Goal: Information Seeking & Learning: Find specific fact

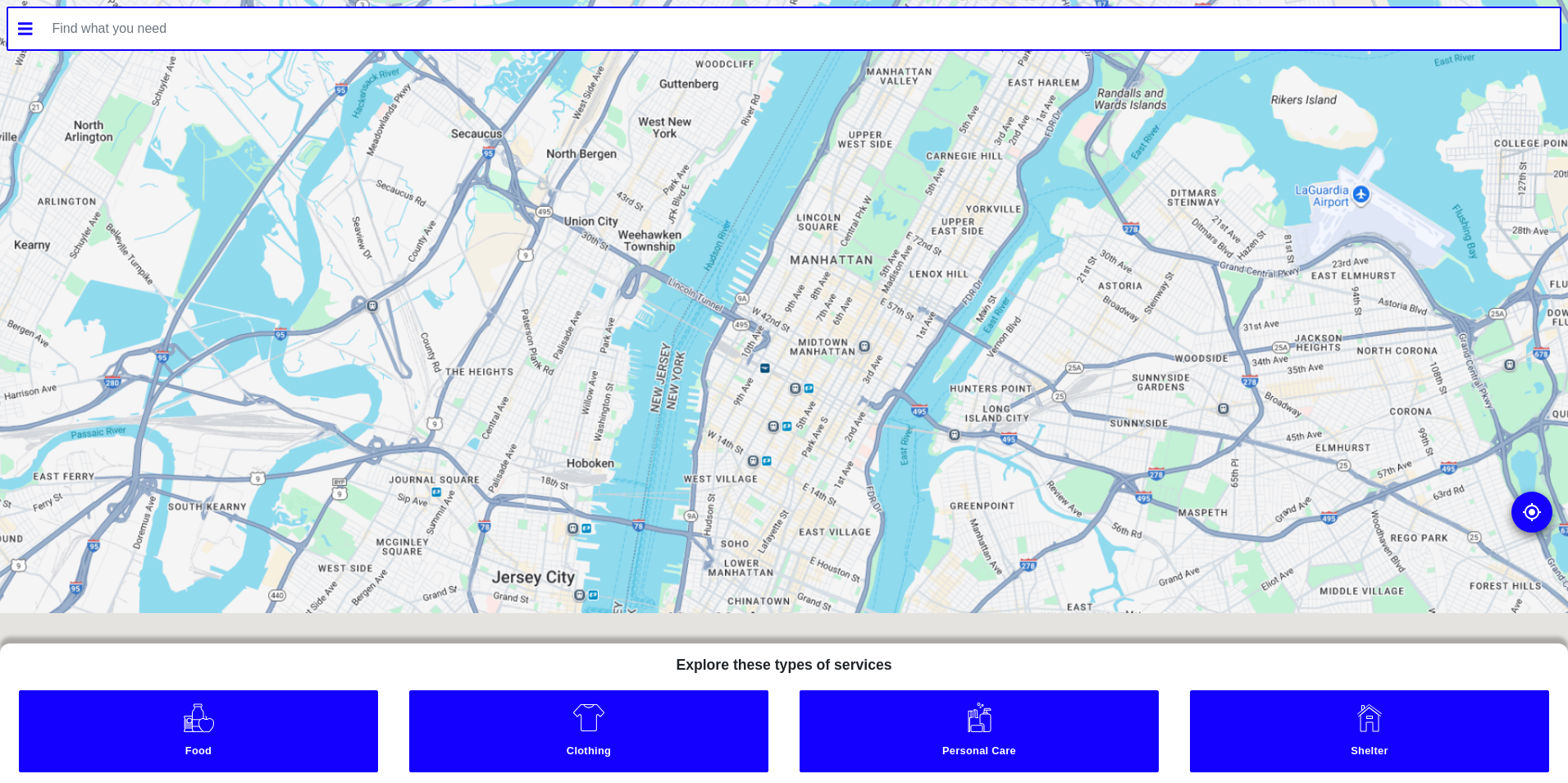
click at [879, 209] on div at bounding box center [784, 392] width 1568 height 783
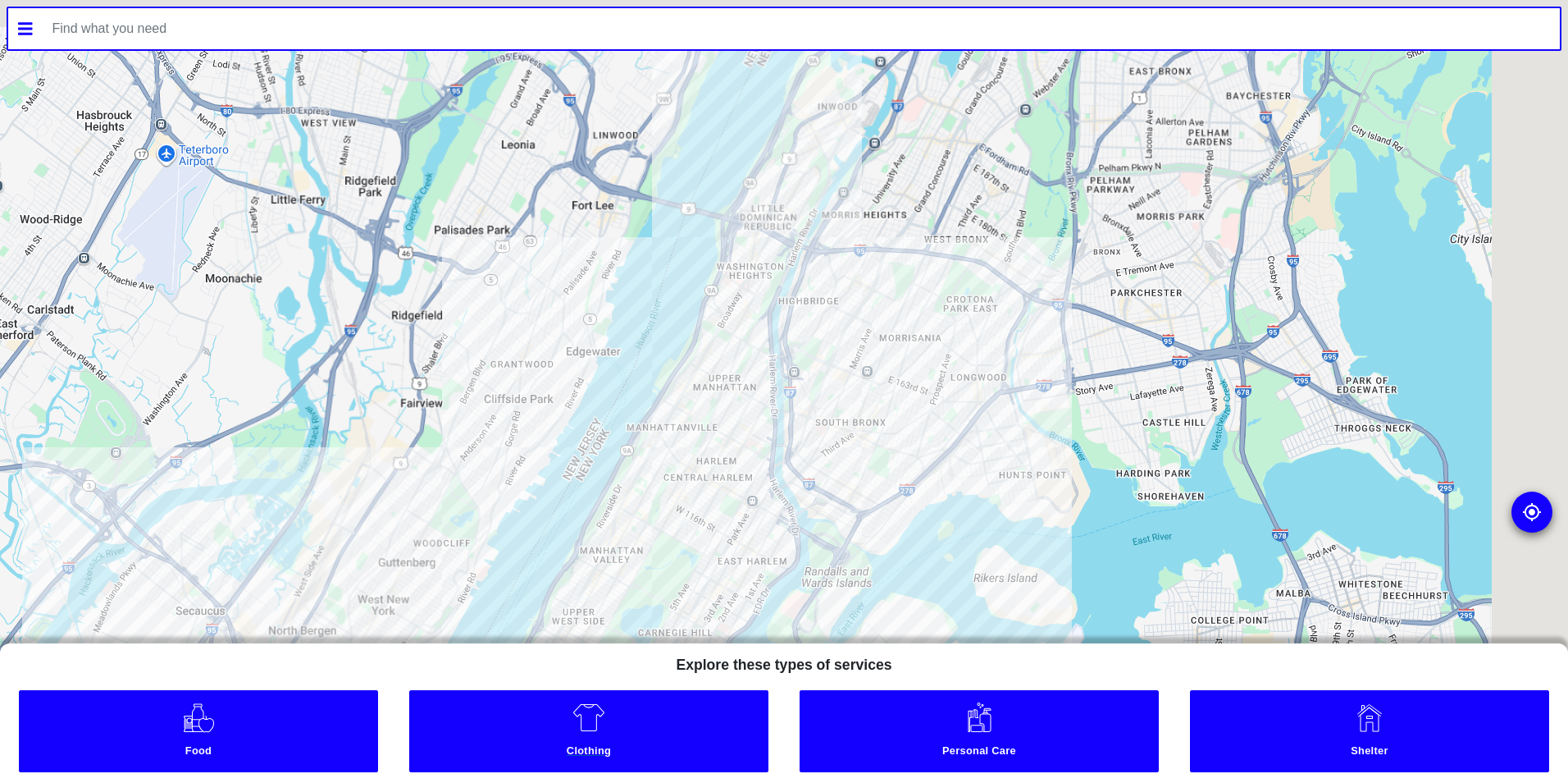
drag, startPoint x: 879, startPoint y: 209, endPoint x: 571, endPoint y: 722, distance: 598.4
click at [571, 722] on div "To navigate the map with touch gestures double-tap and hold your finger on the …" at bounding box center [784, 392] width 1568 height 783
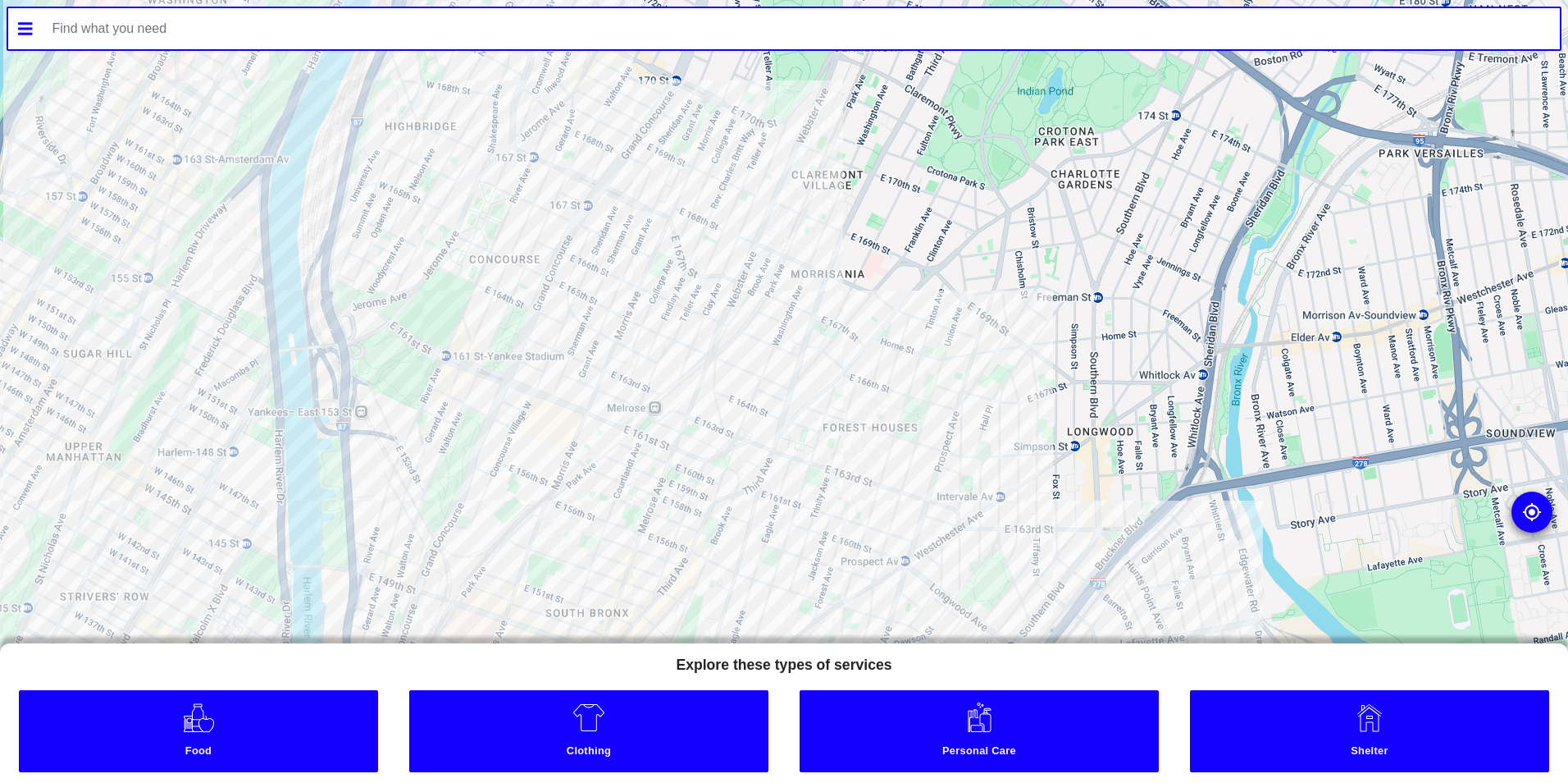
drag, startPoint x: 790, startPoint y: 238, endPoint x: 778, endPoint y: 230, distance: 14.4
click at [779, 231] on div at bounding box center [784, 392] width 1568 height 783
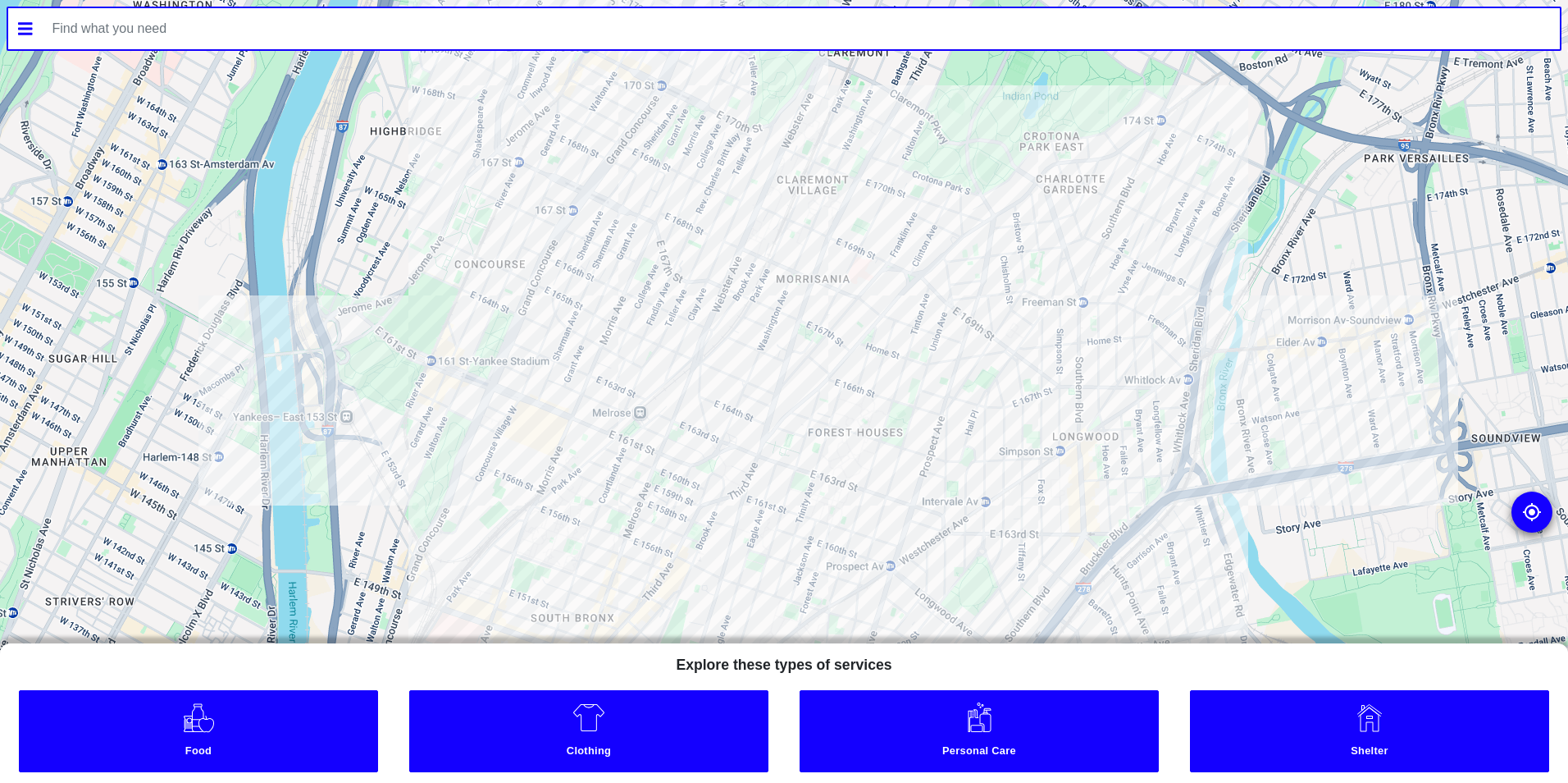
click at [540, 43] on input "text" at bounding box center [802, 29] width 1518 height 41
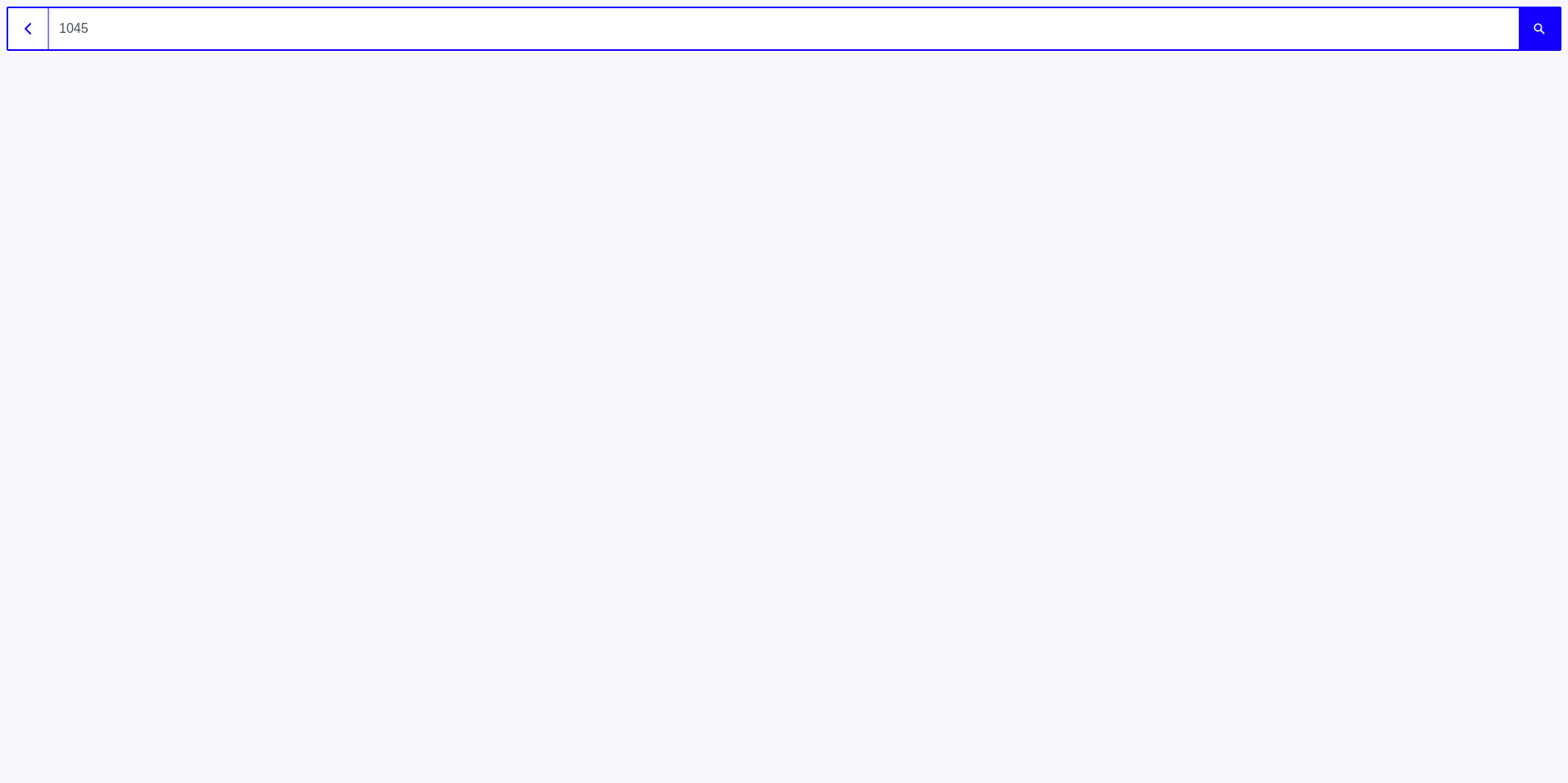
type input "10456"
click at [1519, 9] on button "submit" at bounding box center [1539, 29] width 41 height 41
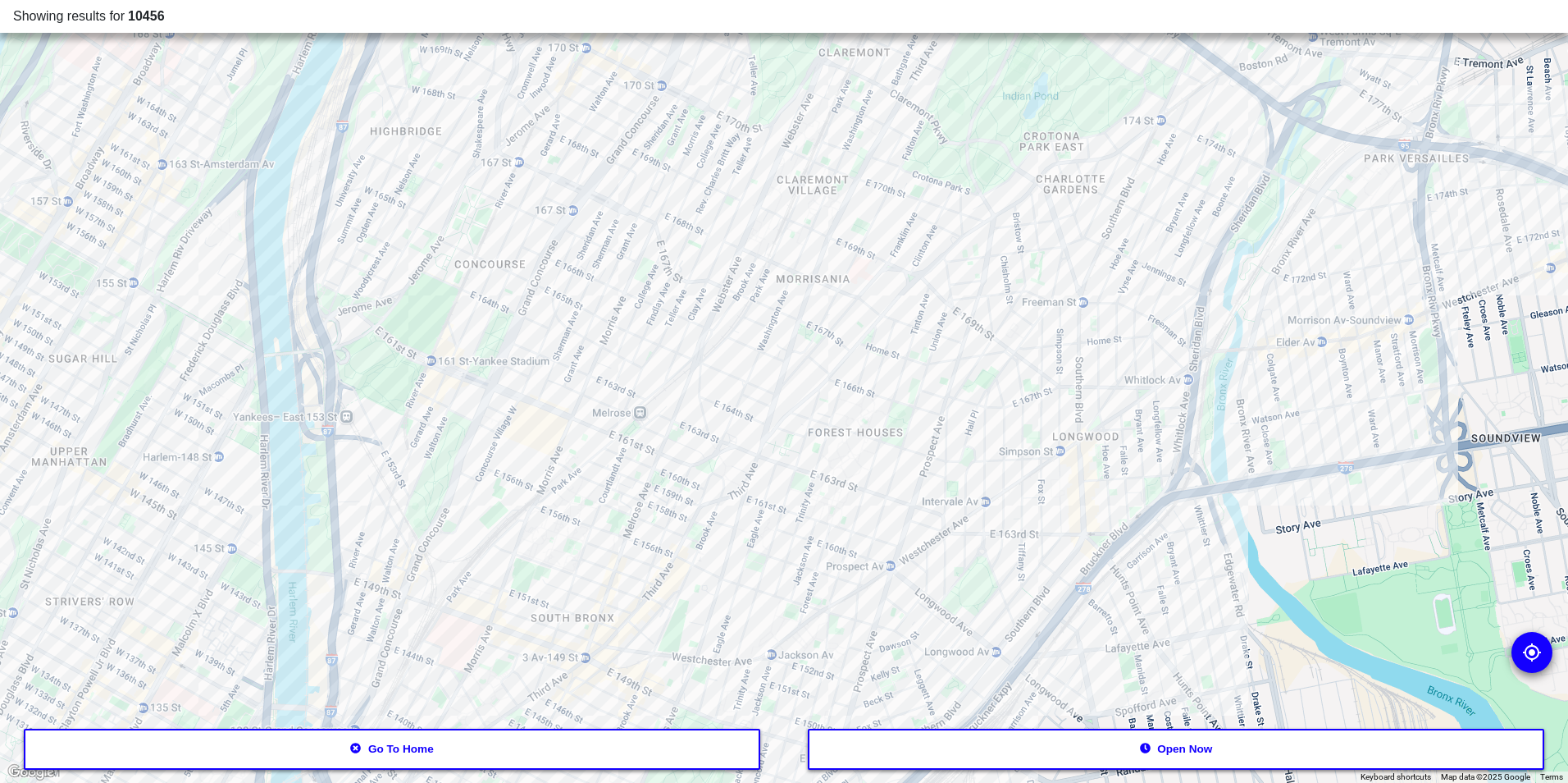
click at [852, 474] on div at bounding box center [784, 392] width 1568 height 783
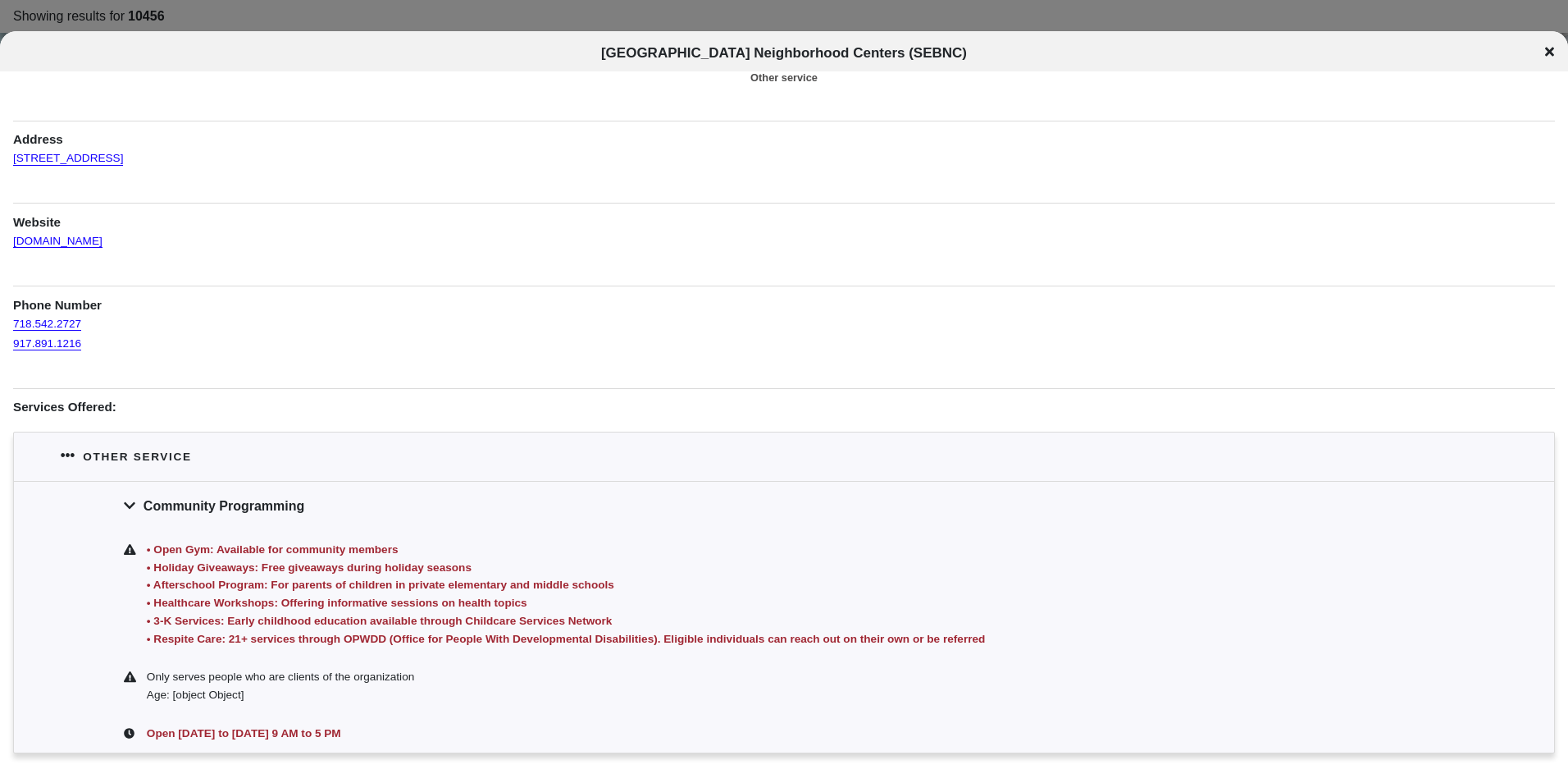
scroll to position [82, 0]
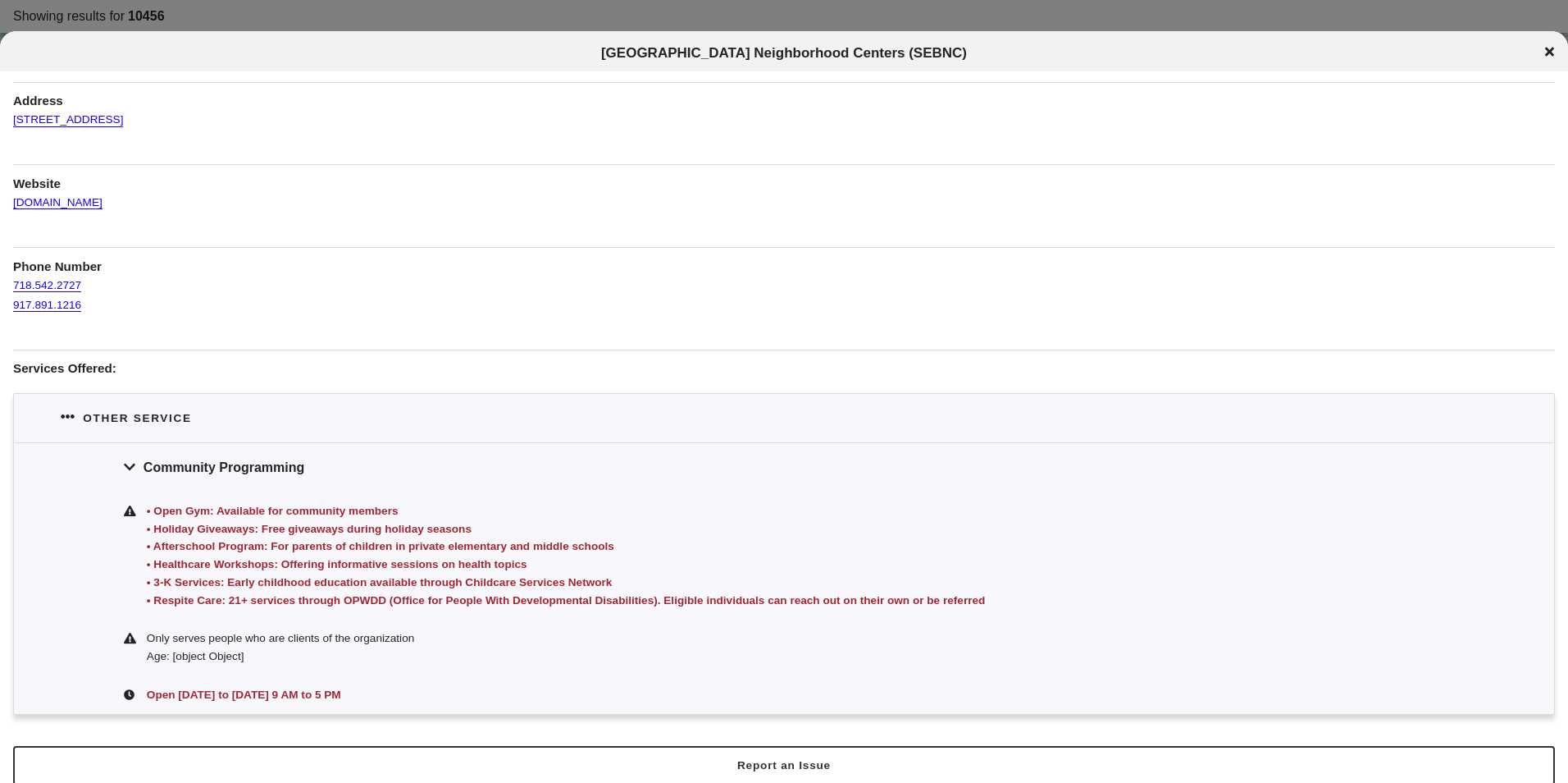
click at [1548, 49] on icon at bounding box center [1549, 52] width 9 height 9
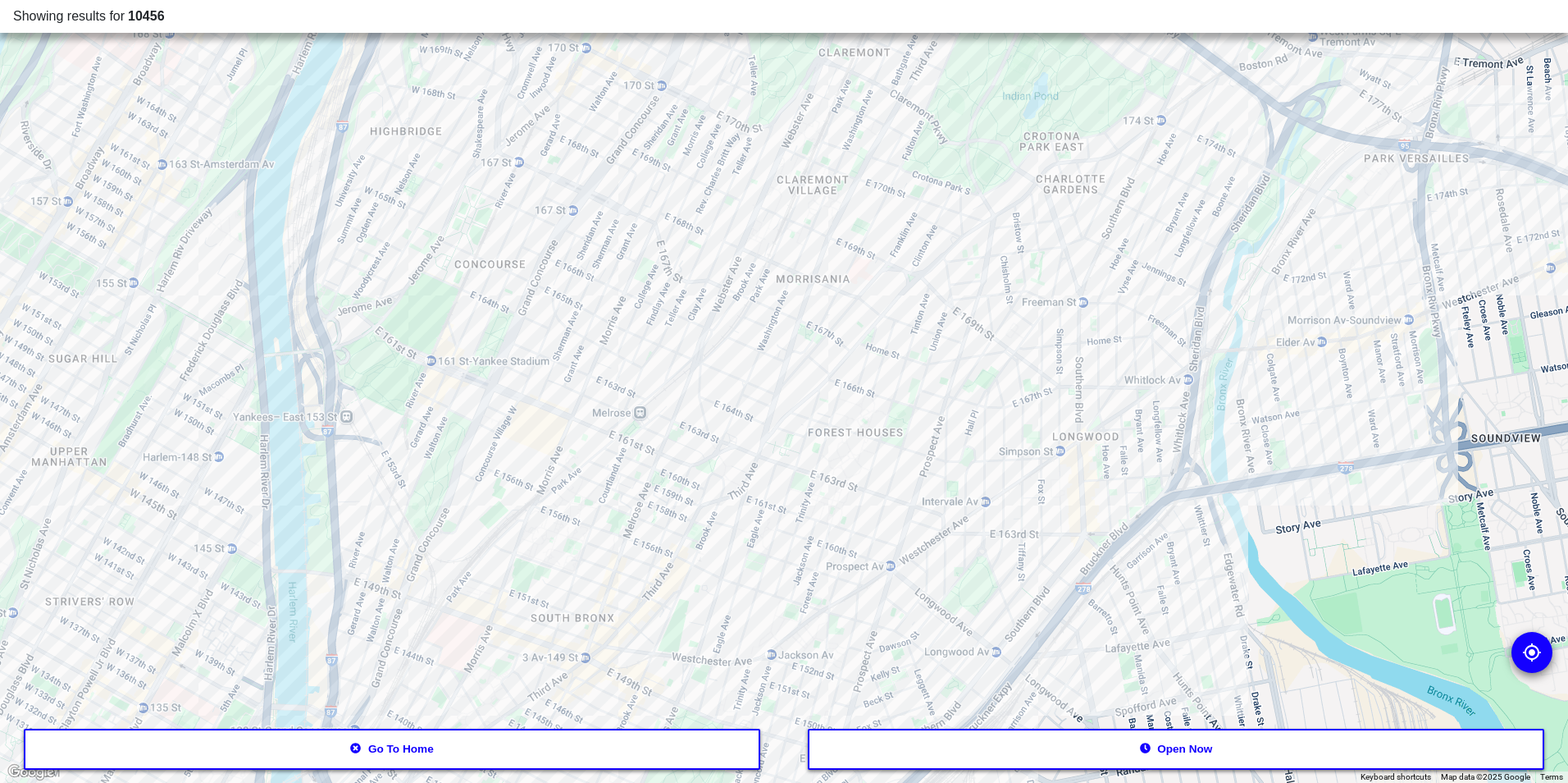
click at [658, 735] on button "Go to home" at bounding box center [392, 749] width 738 height 41
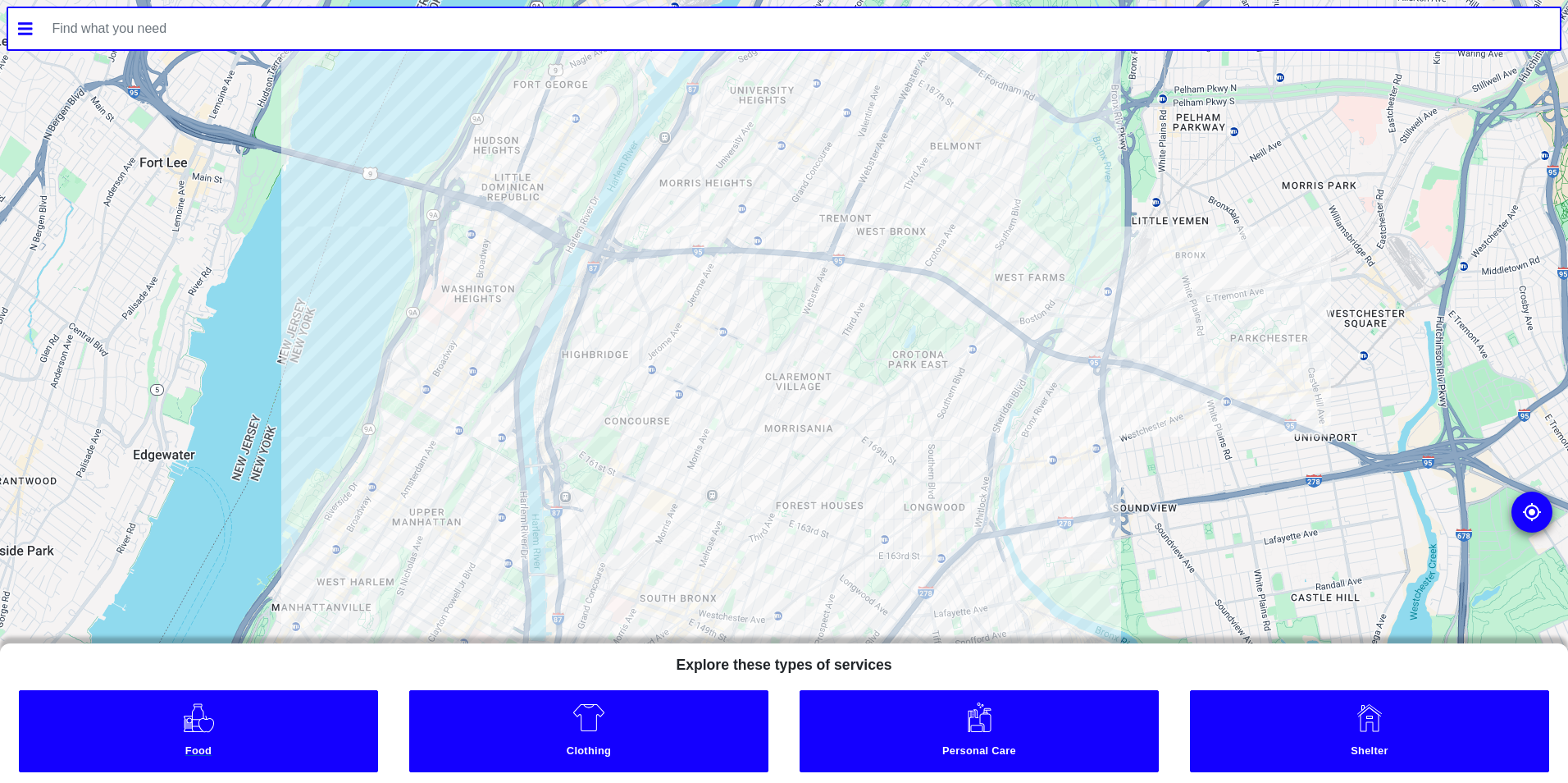
click at [279, 733] on link "Food" at bounding box center [198, 731] width 359 height 82
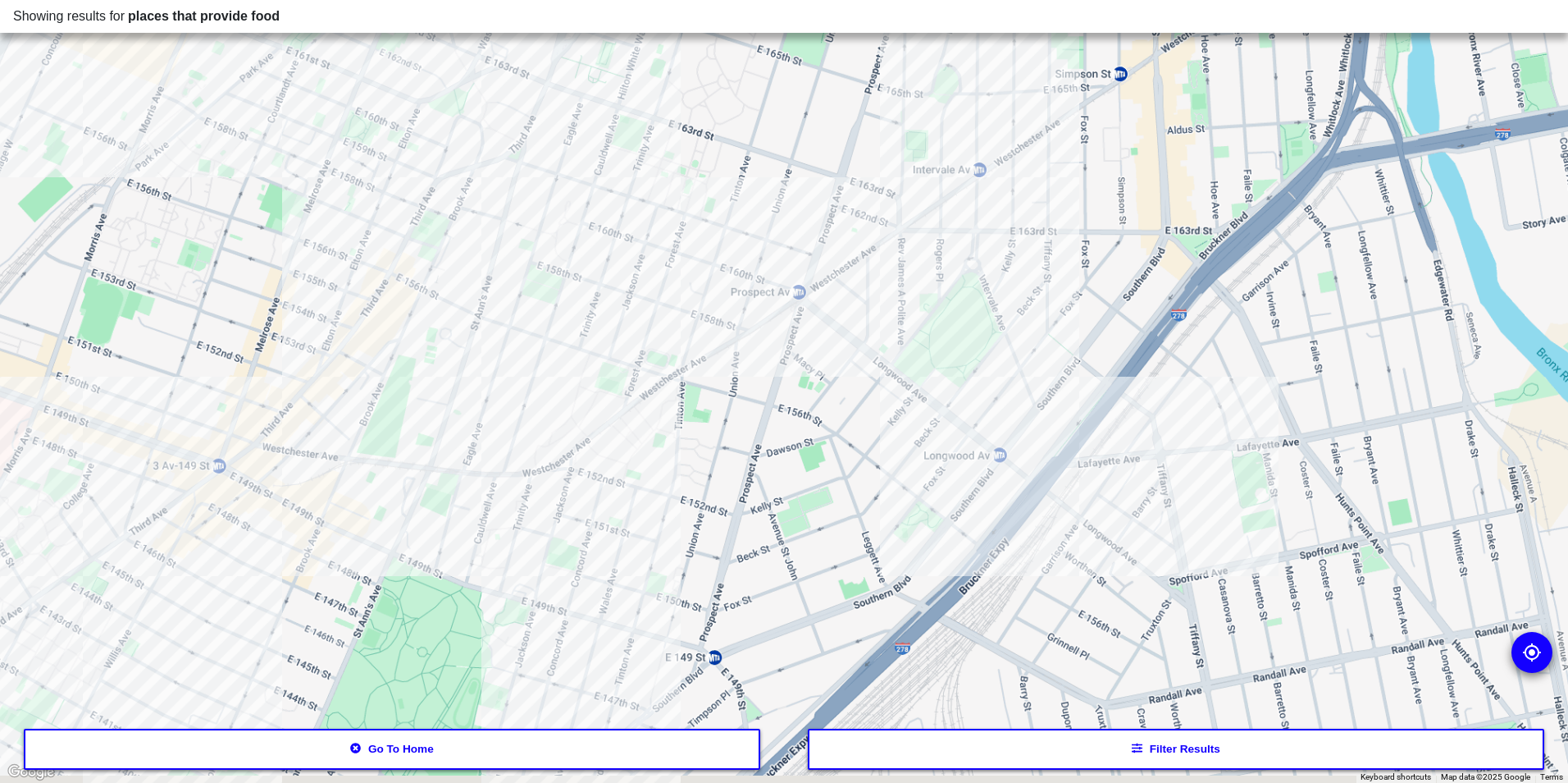
drag, startPoint x: 647, startPoint y: 601, endPoint x: 1006, endPoint y: 126, distance: 595.4
click at [1006, 126] on div at bounding box center [784, 392] width 1568 height 783
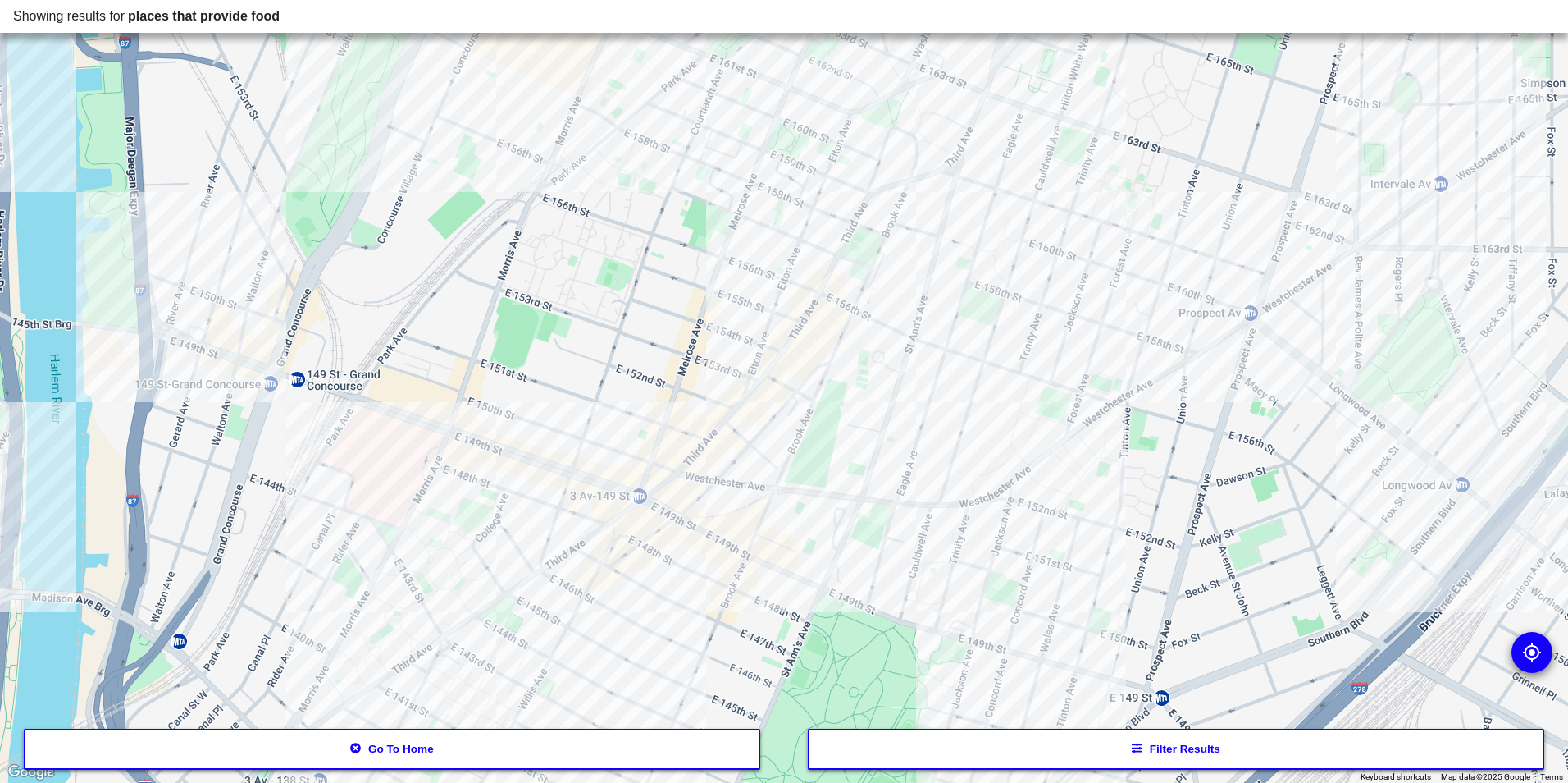
drag, startPoint x: 683, startPoint y: 137, endPoint x: 1093, endPoint y: 204, distance: 415.4
click at [1093, 204] on div at bounding box center [784, 392] width 1568 height 783
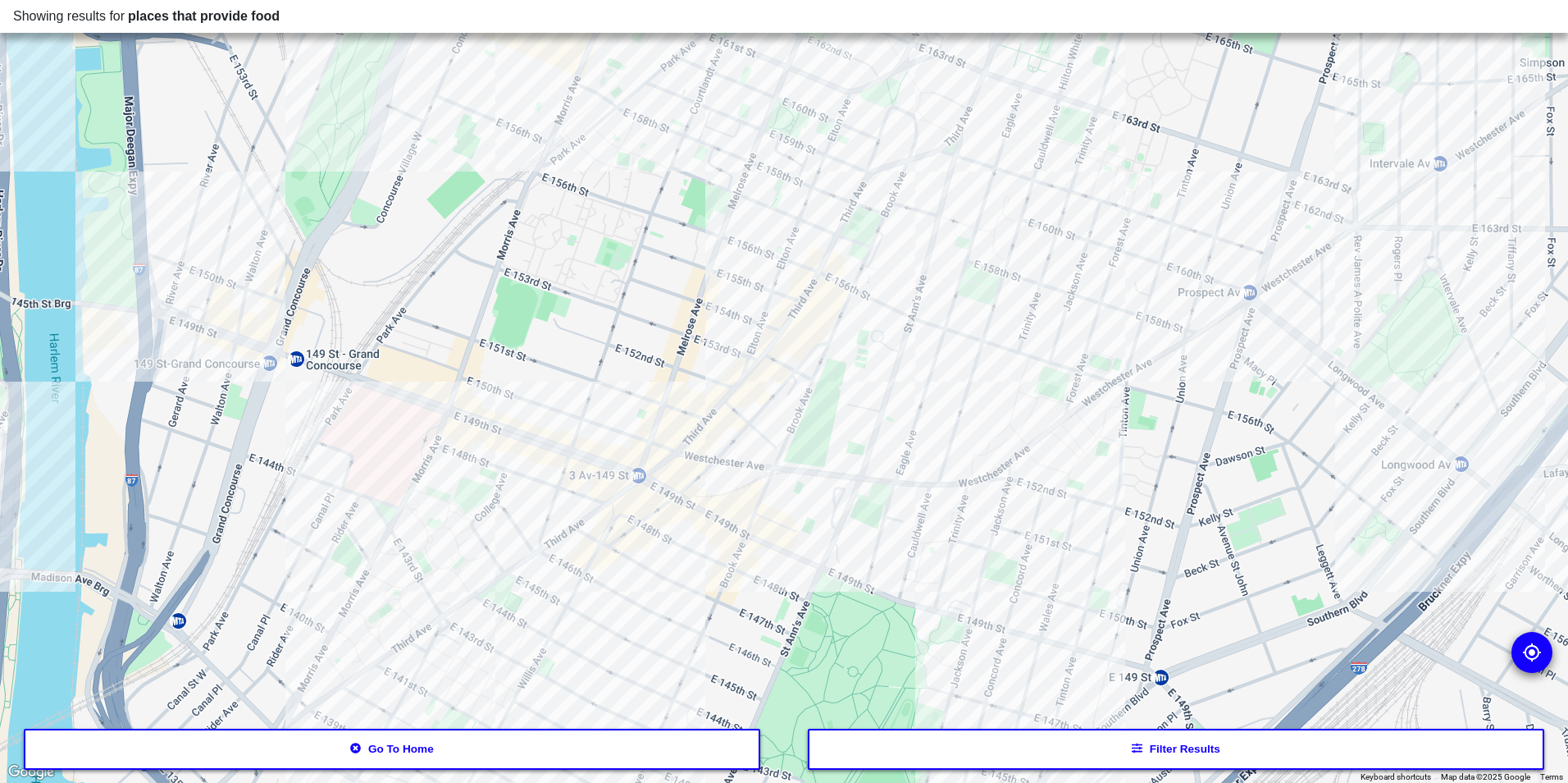
click at [1167, 753] on button "Filter results" at bounding box center [1176, 749] width 738 height 41
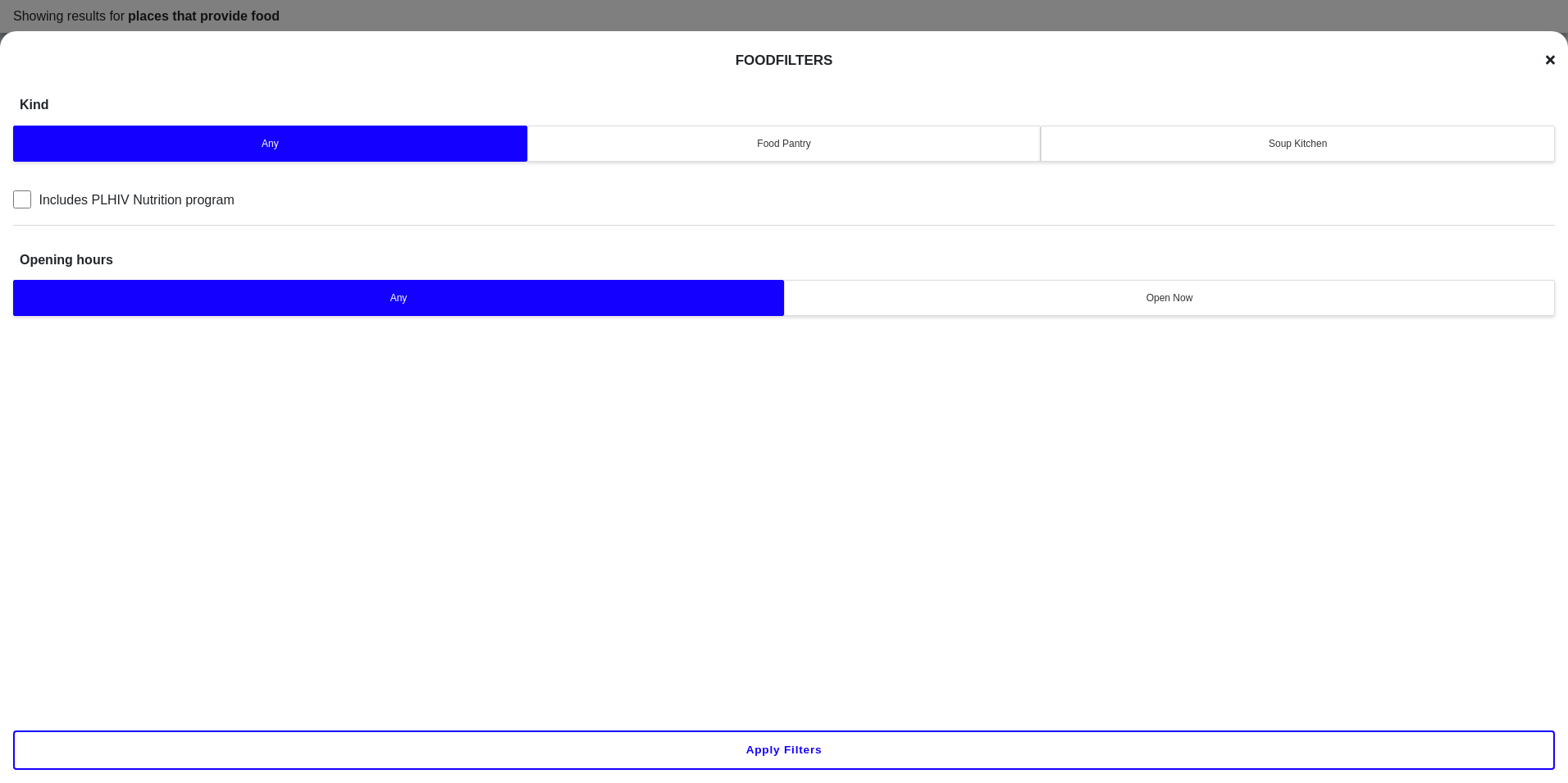
click at [1220, 136] on div "Soup Kitchen" at bounding box center [1297, 143] width 493 height 14
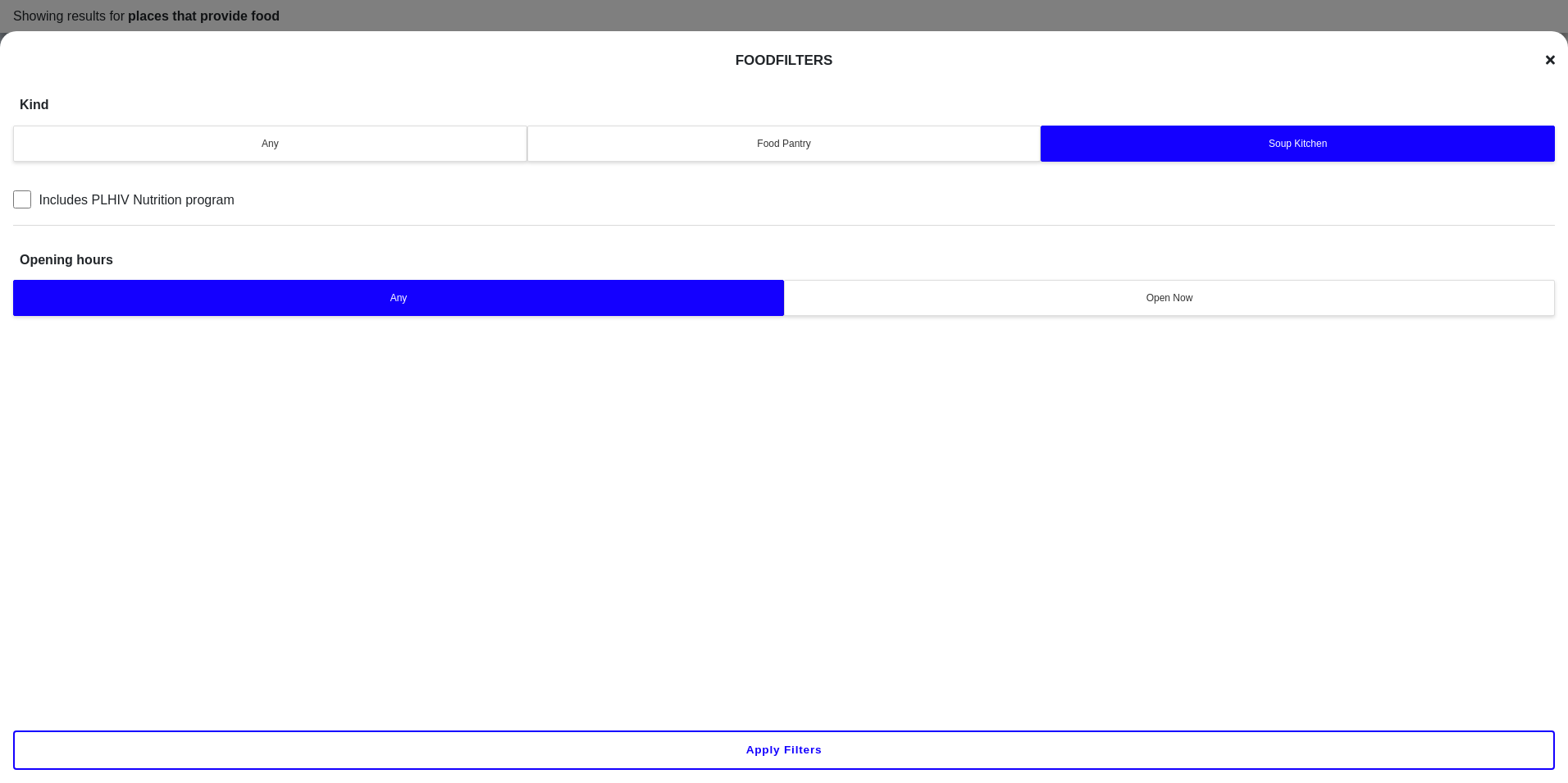
click at [938, 779] on div "Apply filters" at bounding box center [784, 749] width 1568 height 66
click at [949, 749] on button "Apply filters" at bounding box center [784, 749] width 1542 height 39
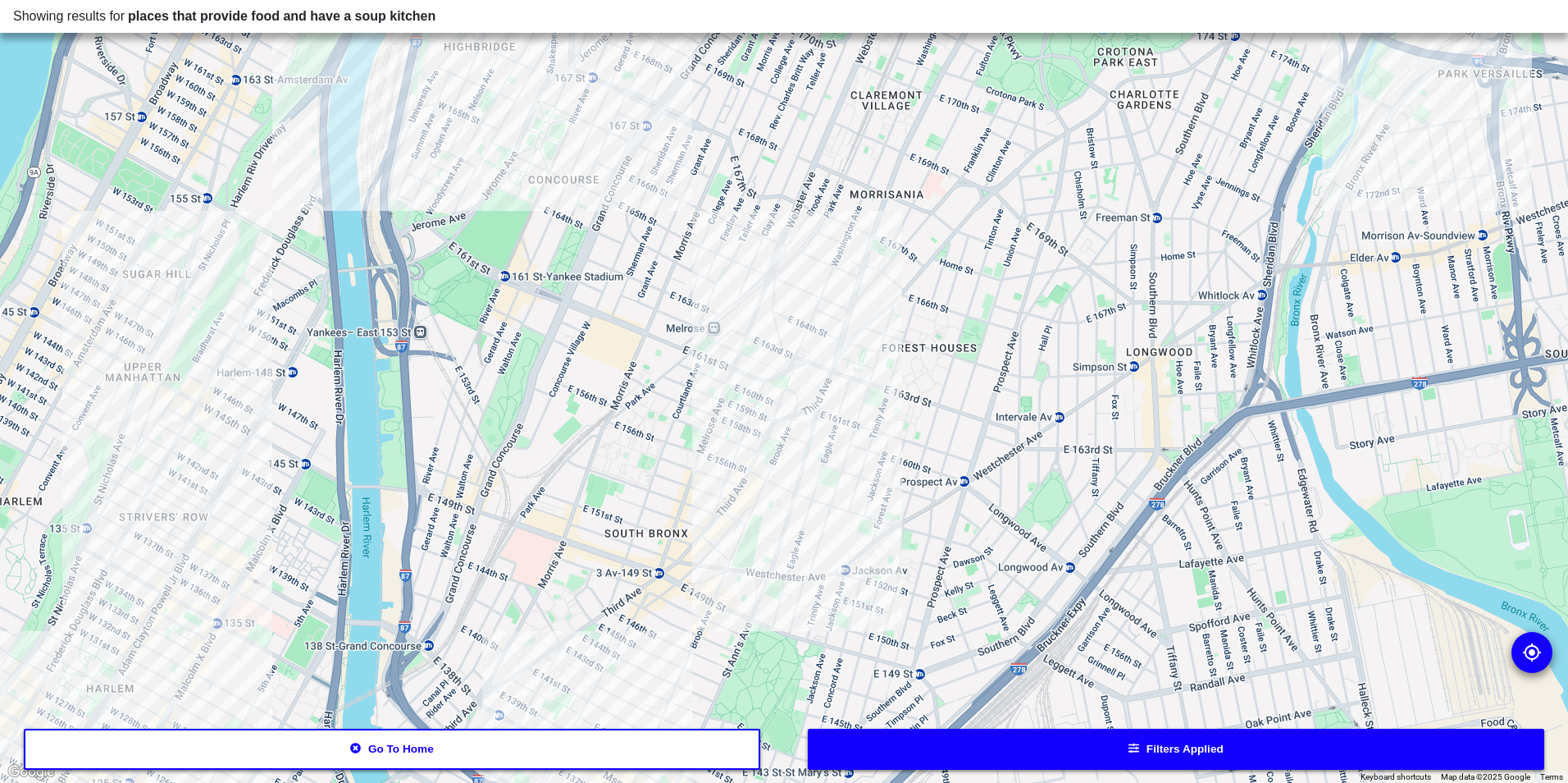
drag, startPoint x: 885, startPoint y: 317, endPoint x: 832, endPoint y: 399, distance: 97.6
click at [832, 459] on div at bounding box center [784, 392] width 1568 height 783
click at [790, 403] on div at bounding box center [784, 392] width 1568 height 783
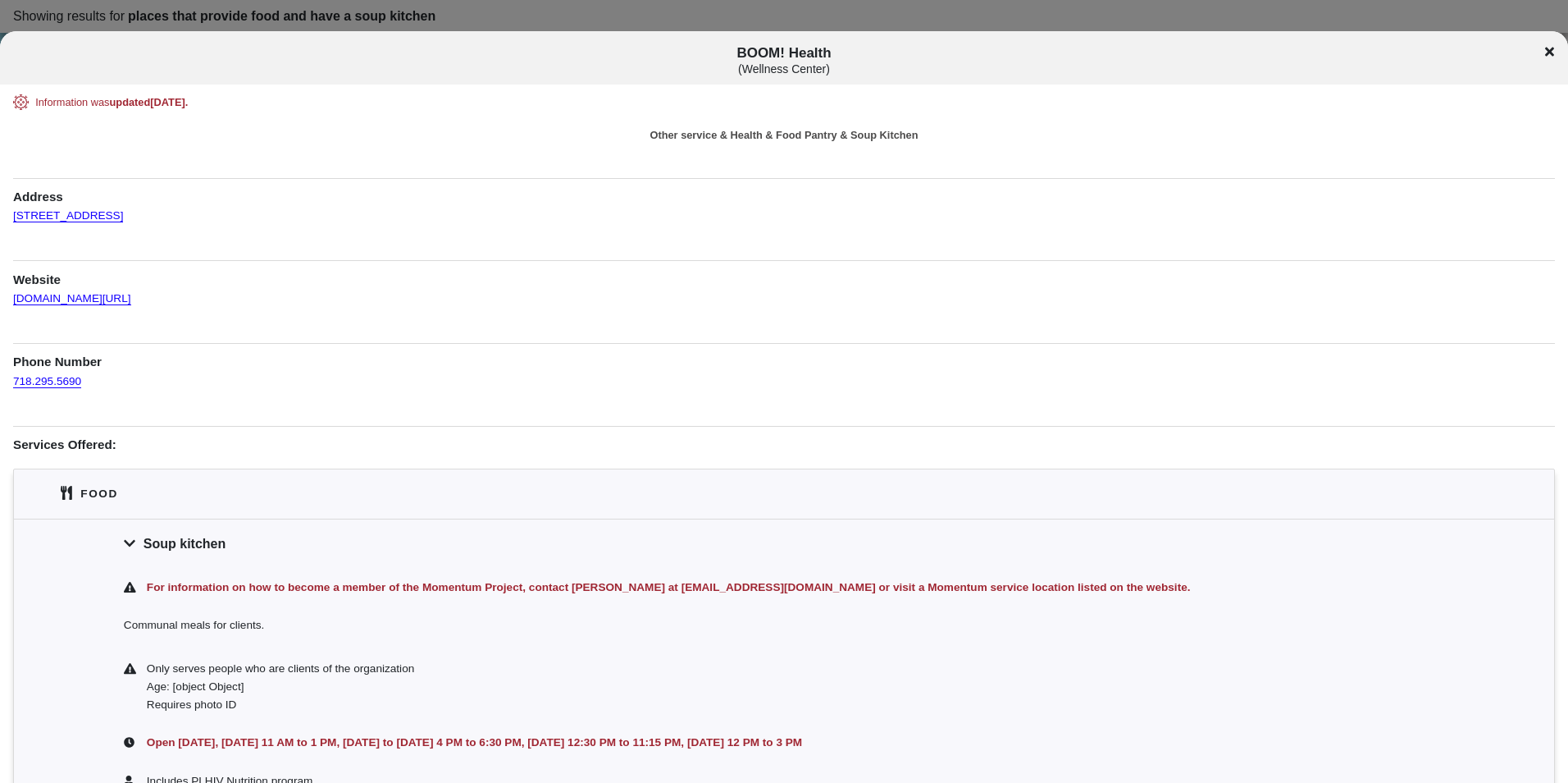
click at [1554, 53] on icon at bounding box center [1549, 52] width 9 height 13
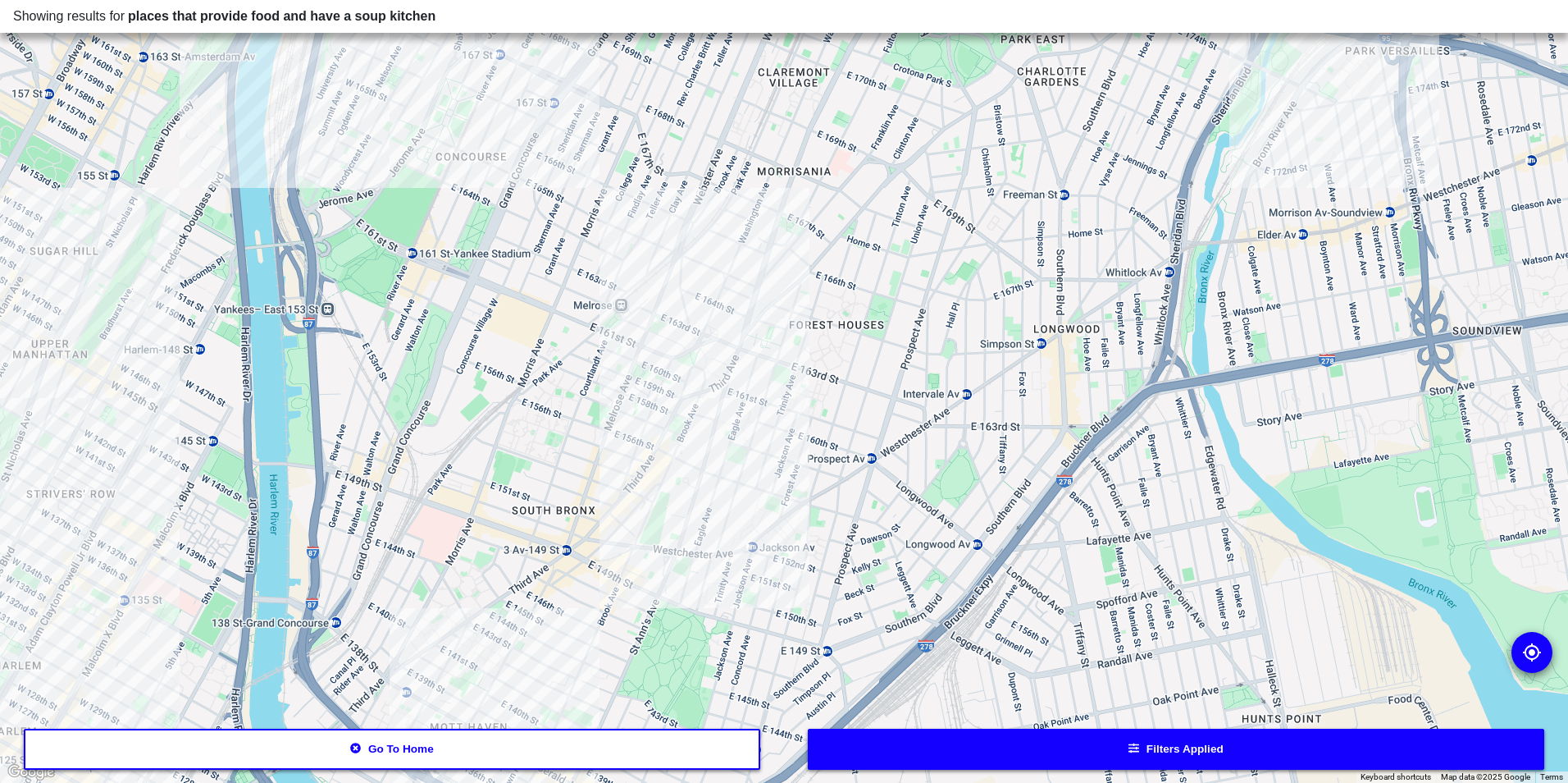
click at [707, 384] on div at bounding box center [784, 392] width 1568 height 783
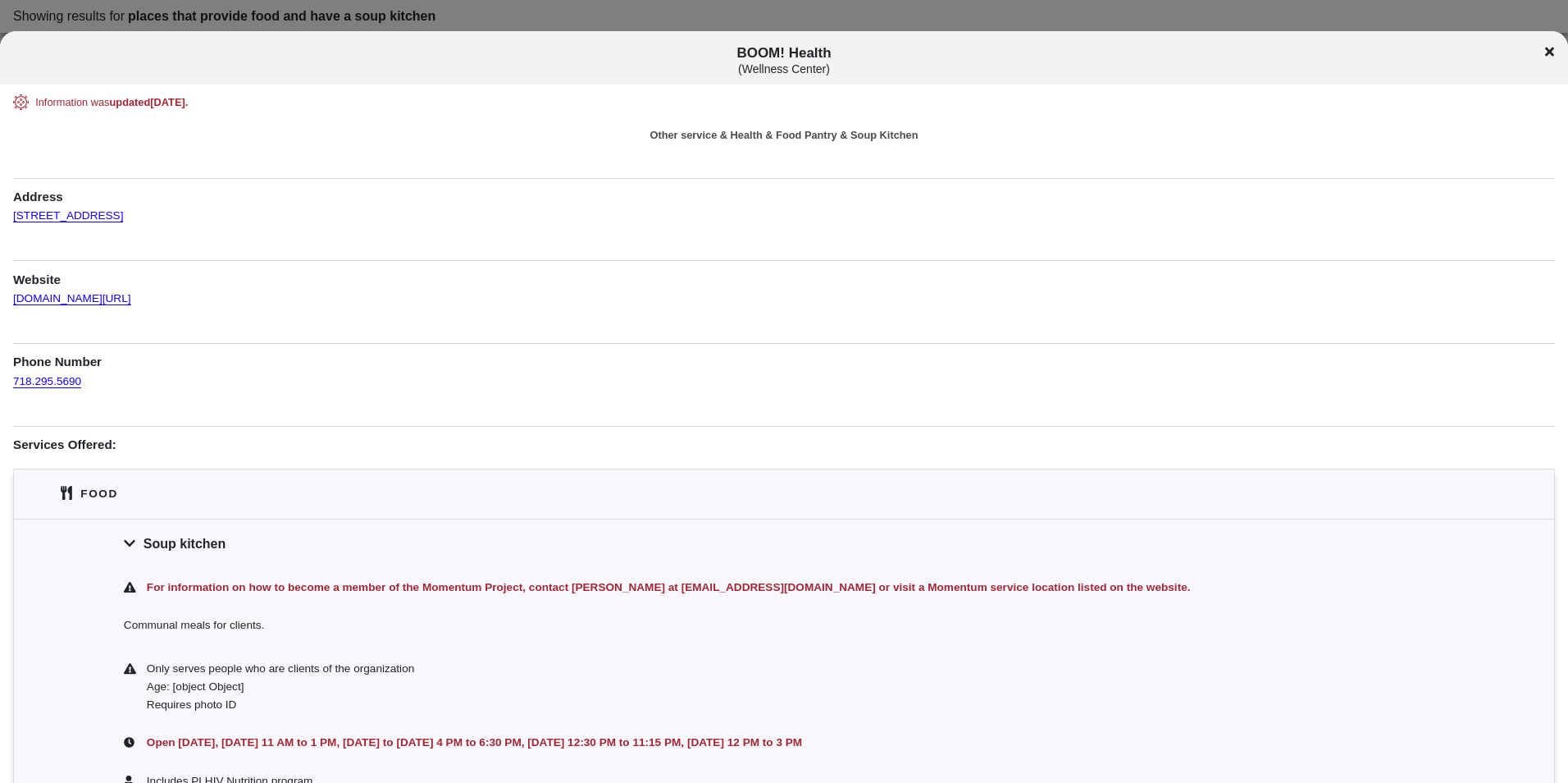
click at [1549, 54] on icon at bounding box center [1549, 52] width 9 height 9
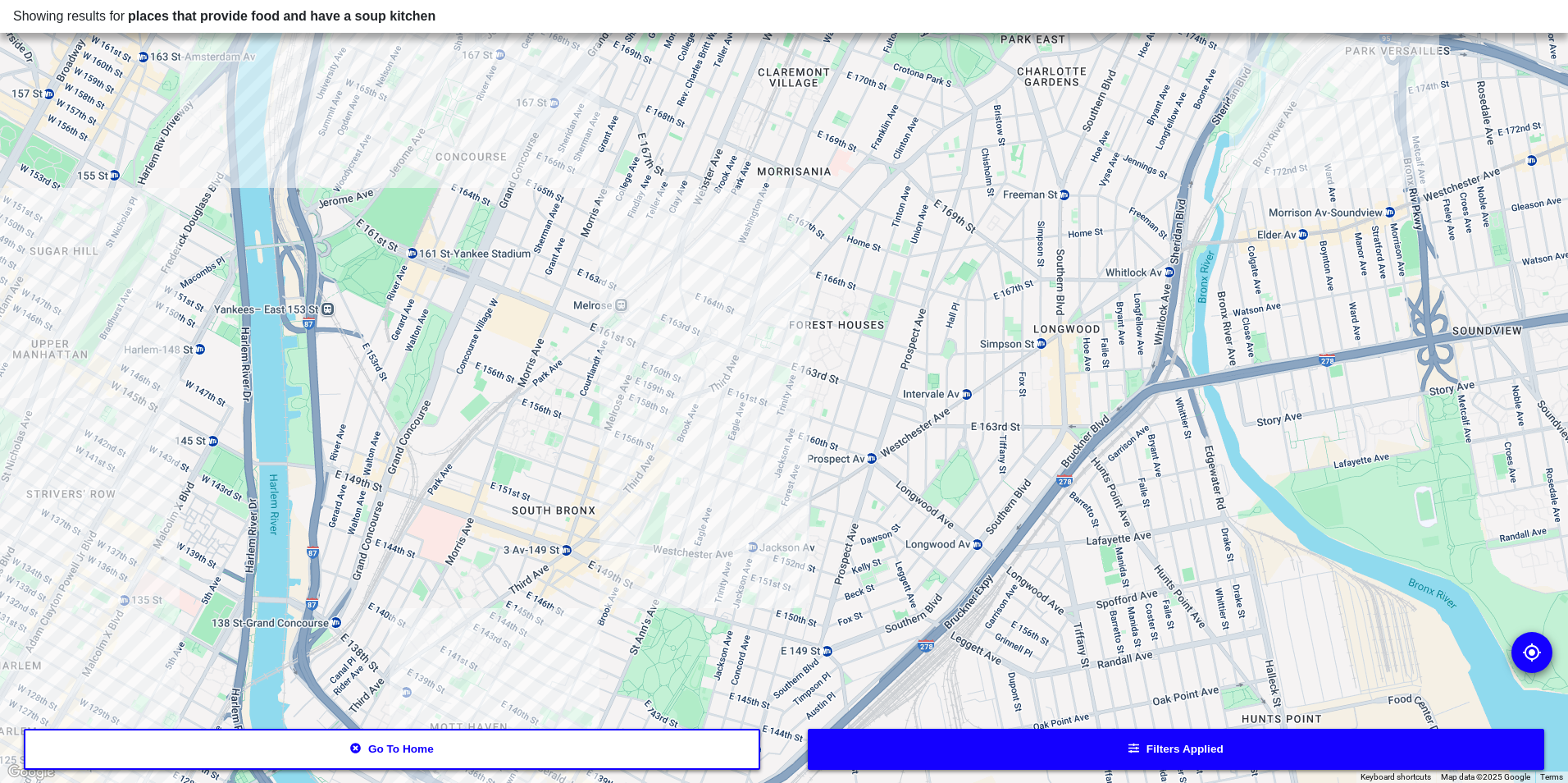
click at [796, 245] on div at bounding box center [784, 392] width 1568 height 783
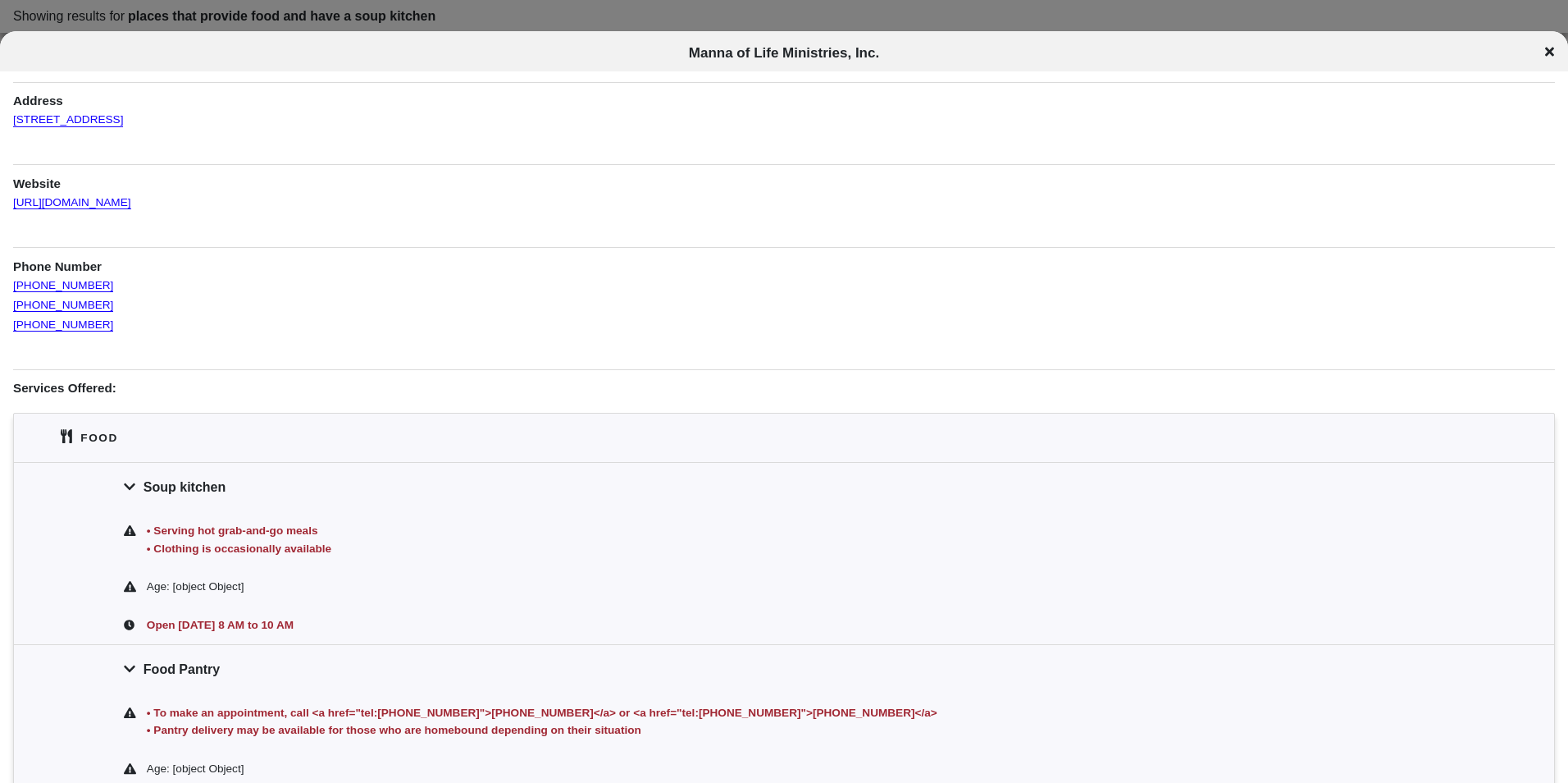
scroll to position [164, 0]
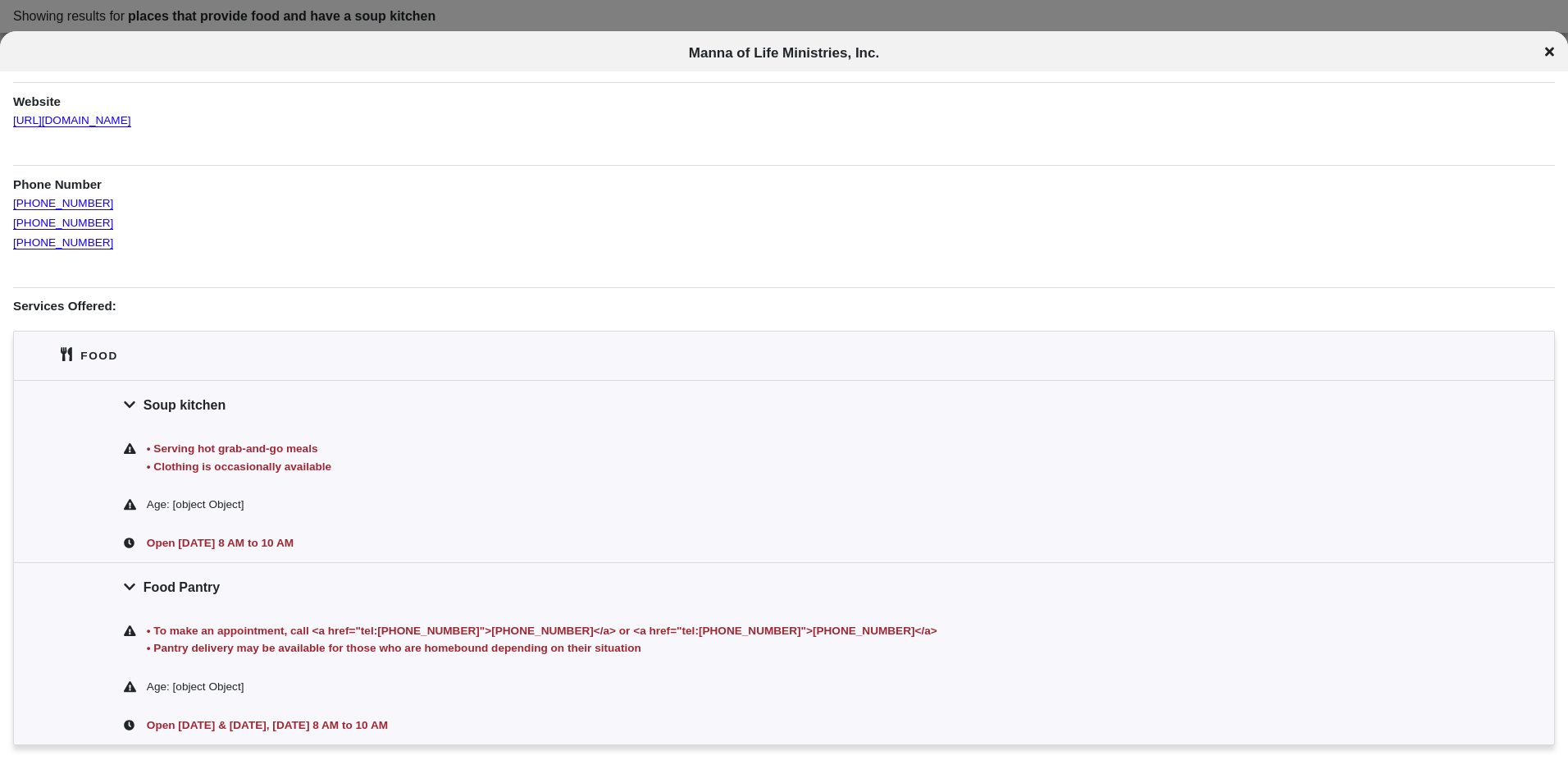
click at [349, 584] on div "Food Pantry" at bounding box center [784, 586] width 1540 height 49
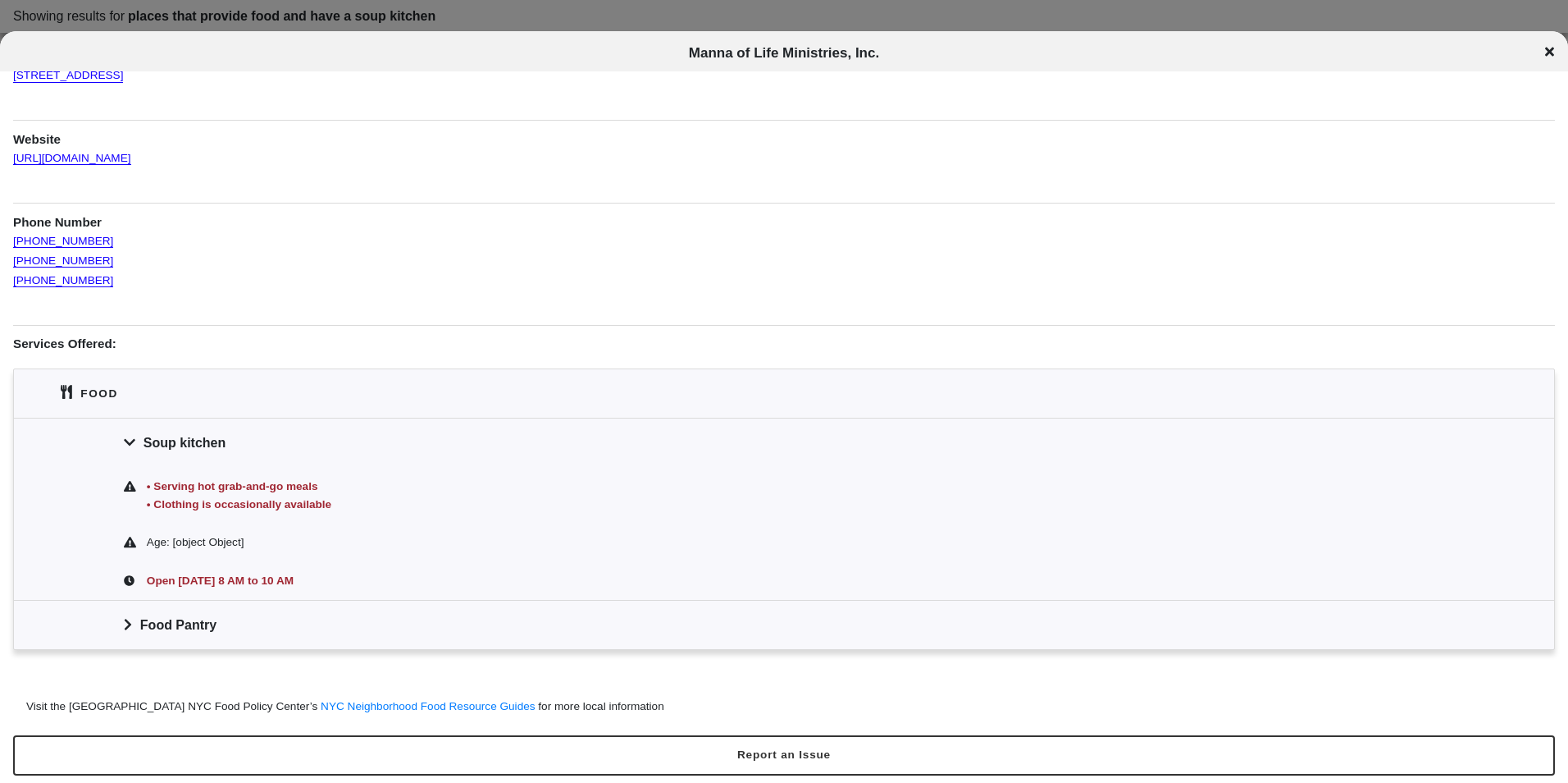
click at [1545, 49] on icon at bounding box center [1549, 52] width 9 height 13
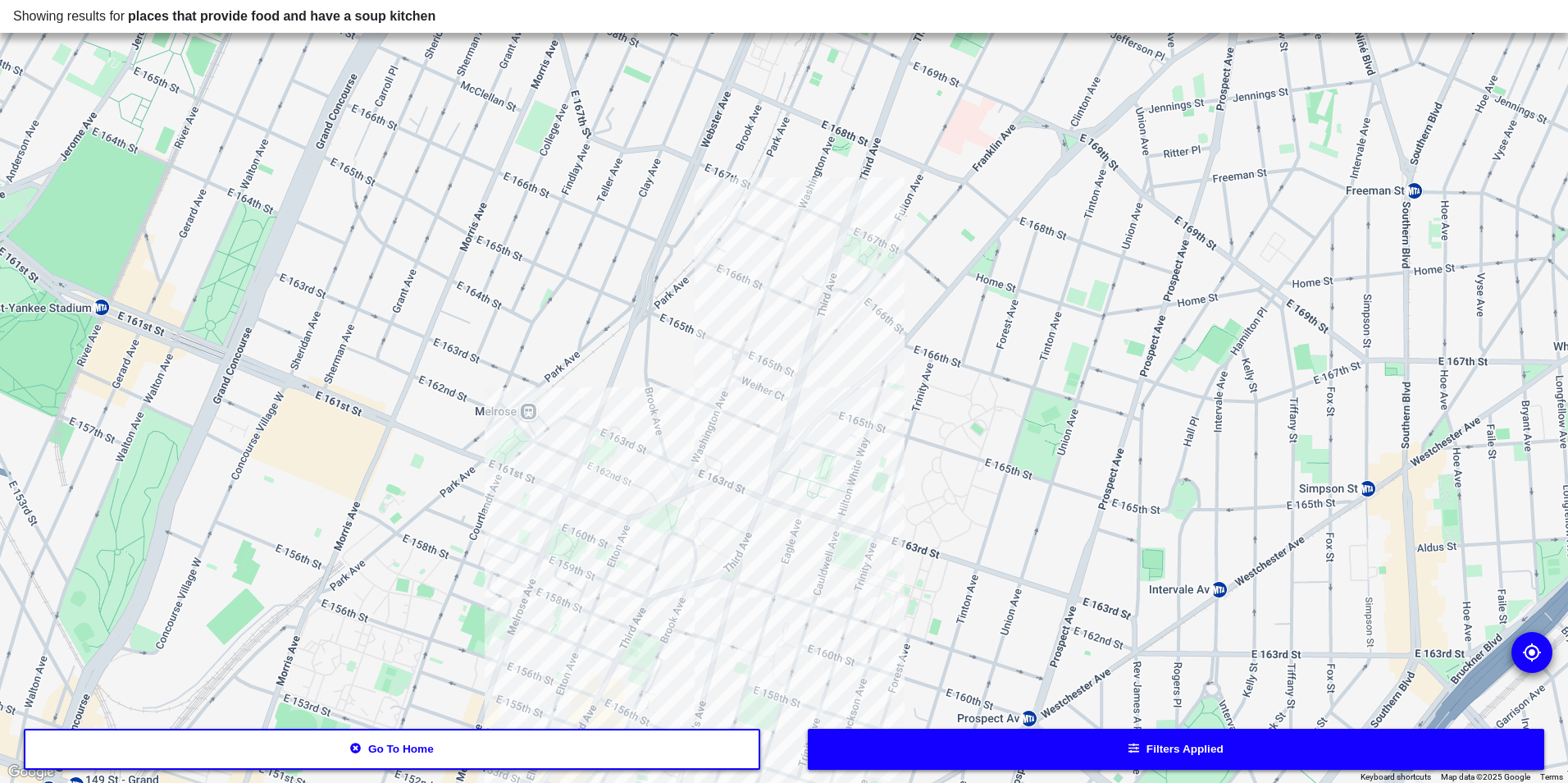
drag, startPoint x: 949, startPoint y: 197, endPoint x: 934, endPoint y: 305, distance: 109.0
click at [934, 305] on div at bounding box center [784, 392] width 1568 height 783
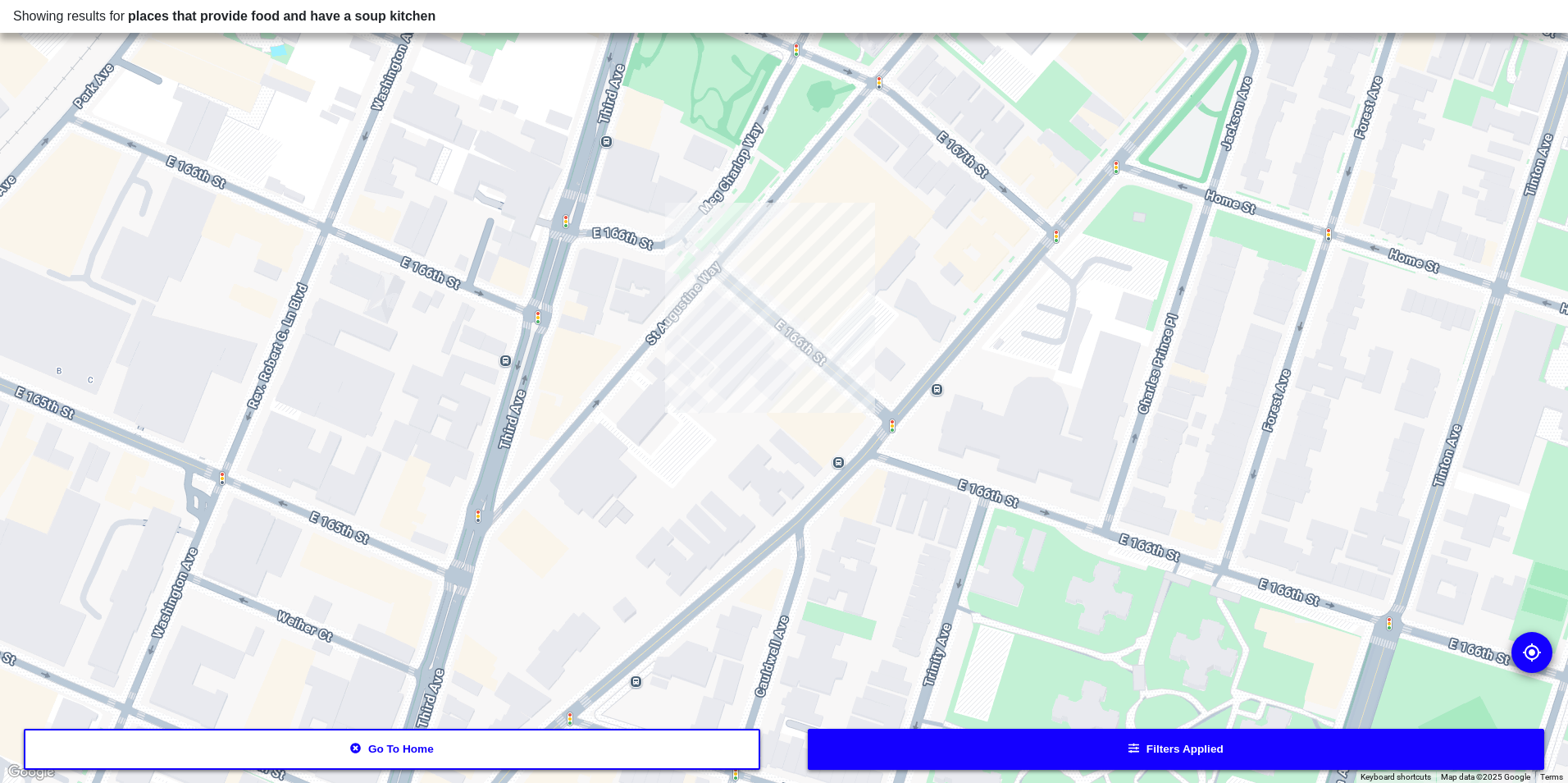
click at [769, 369] on div at bounding box center [784, 392] width 1568 height 783
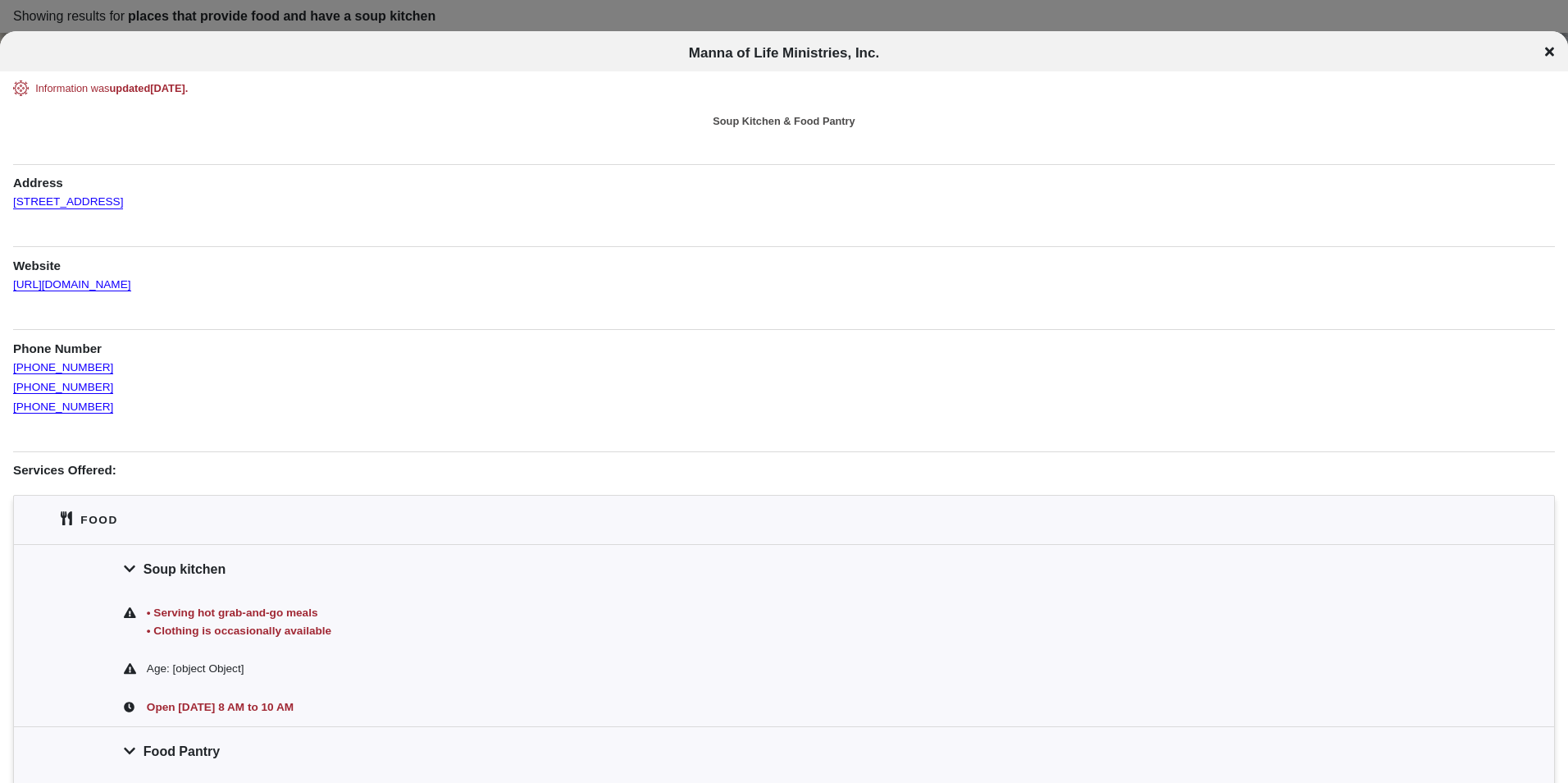
click at [1554, 49] on icon at bounding box center [1549, 52] width 9 height 9
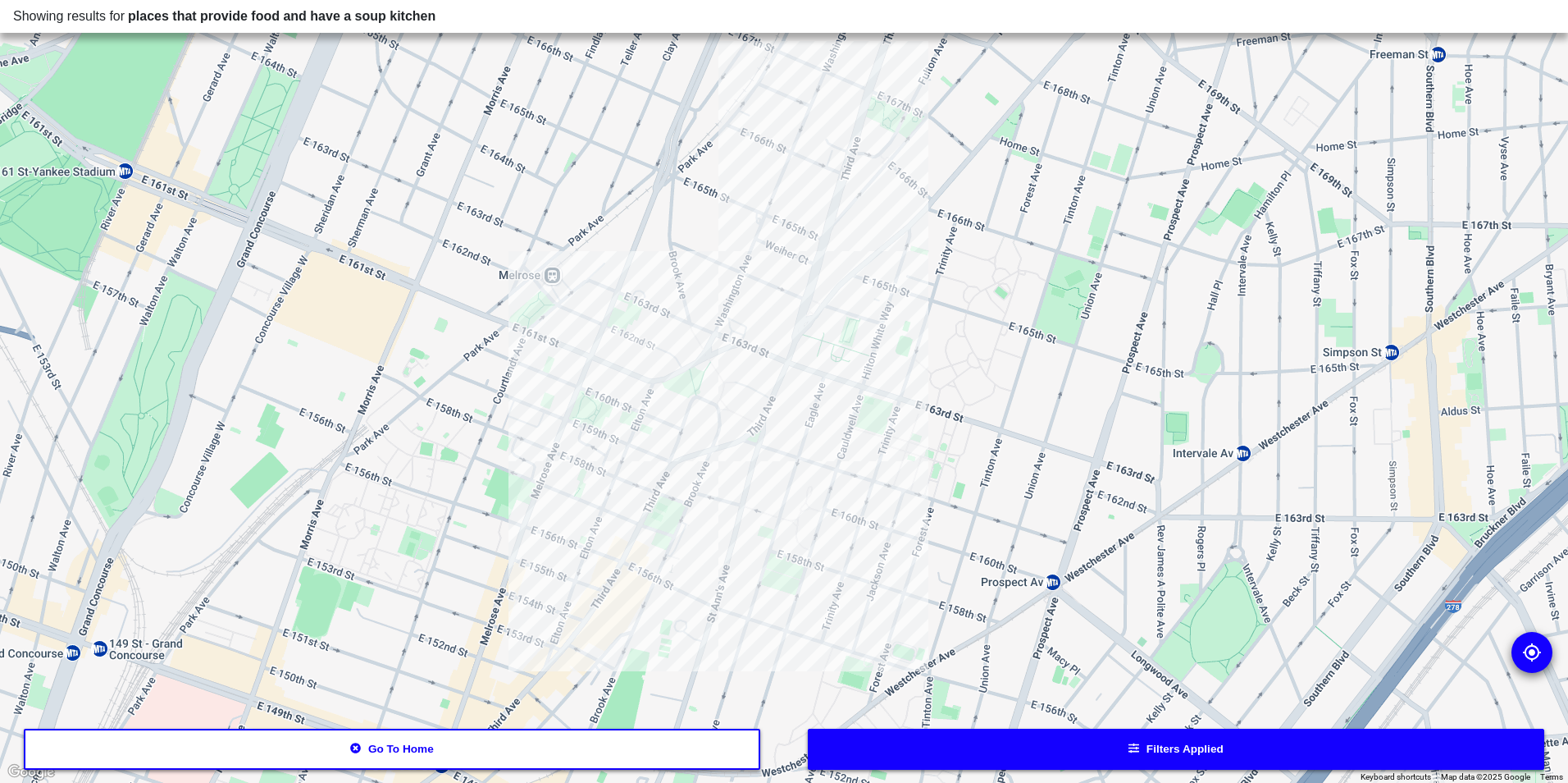
drag, startPoint x: 767, startPoint y: 580, endPoint x: 879, endPoint y: 256, distance: 342.8
click at [879, 256] on div at bounding box center [784, 392] width 1568 height 783
click at [716, 454] on div at bounding box center [784, 392] width 1568 height 783
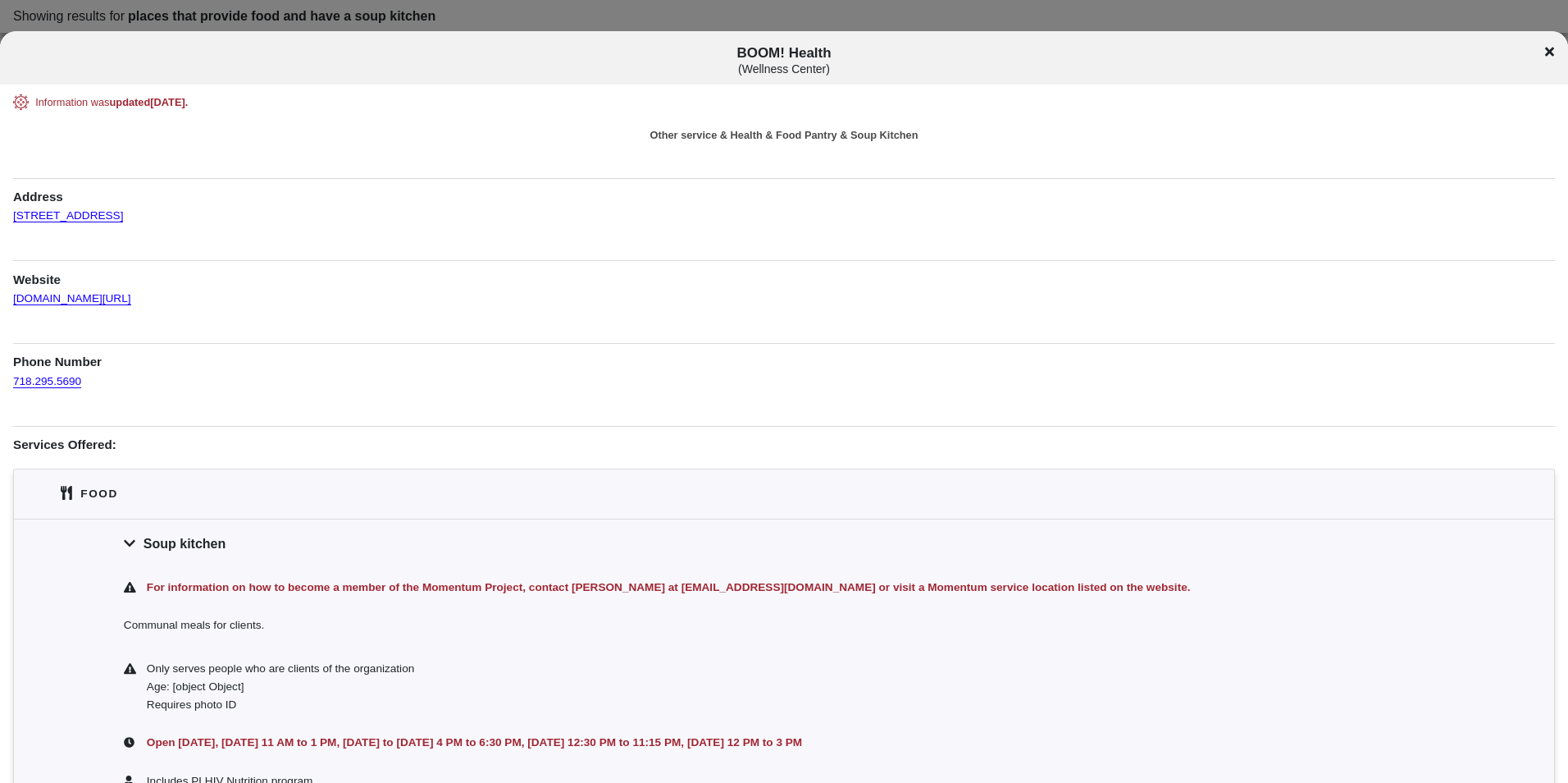
scroll to position [492, 0]
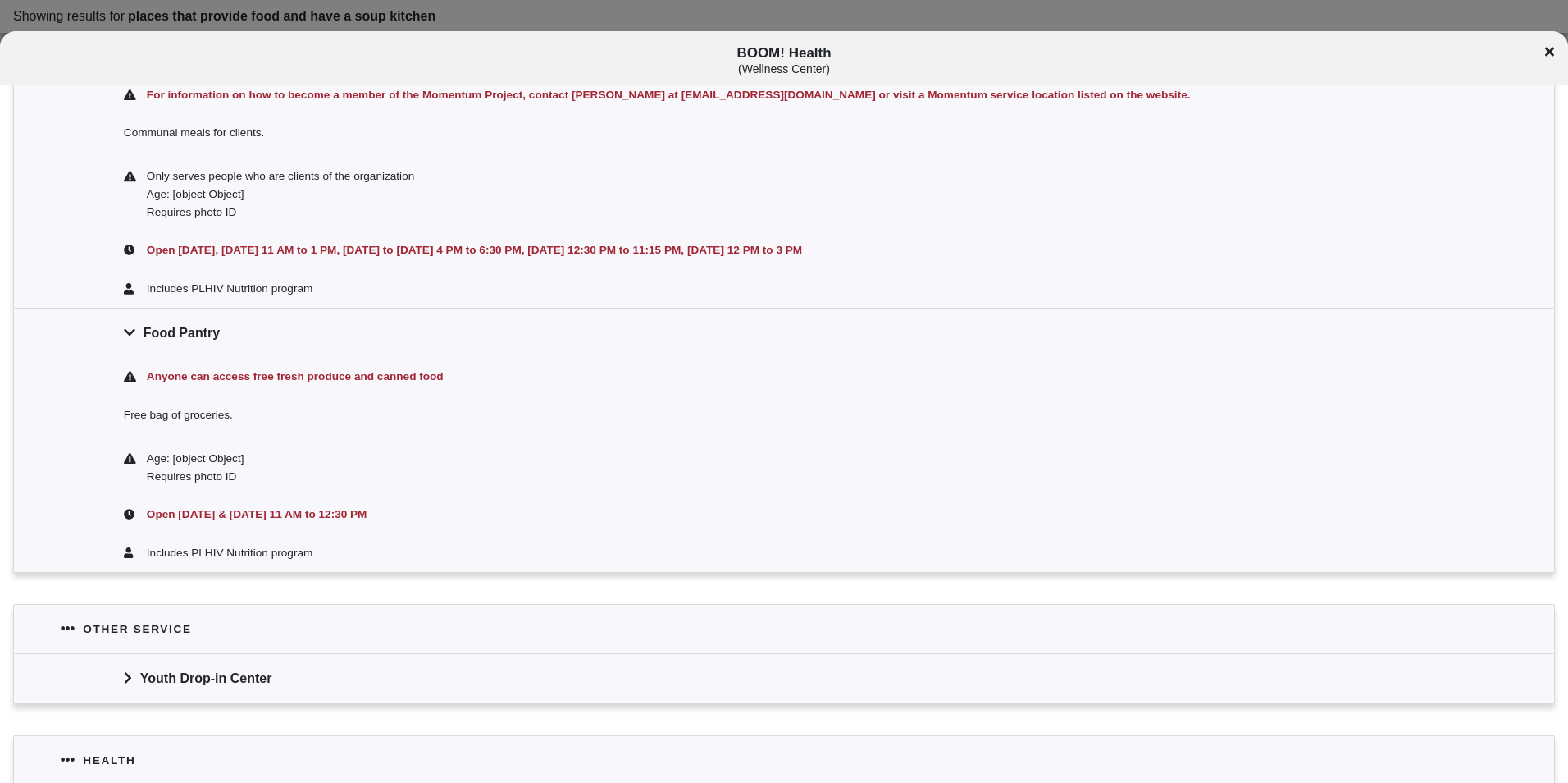
click at [1553, 50] on icon at bounding box center [1549, 52] width 9 height 13
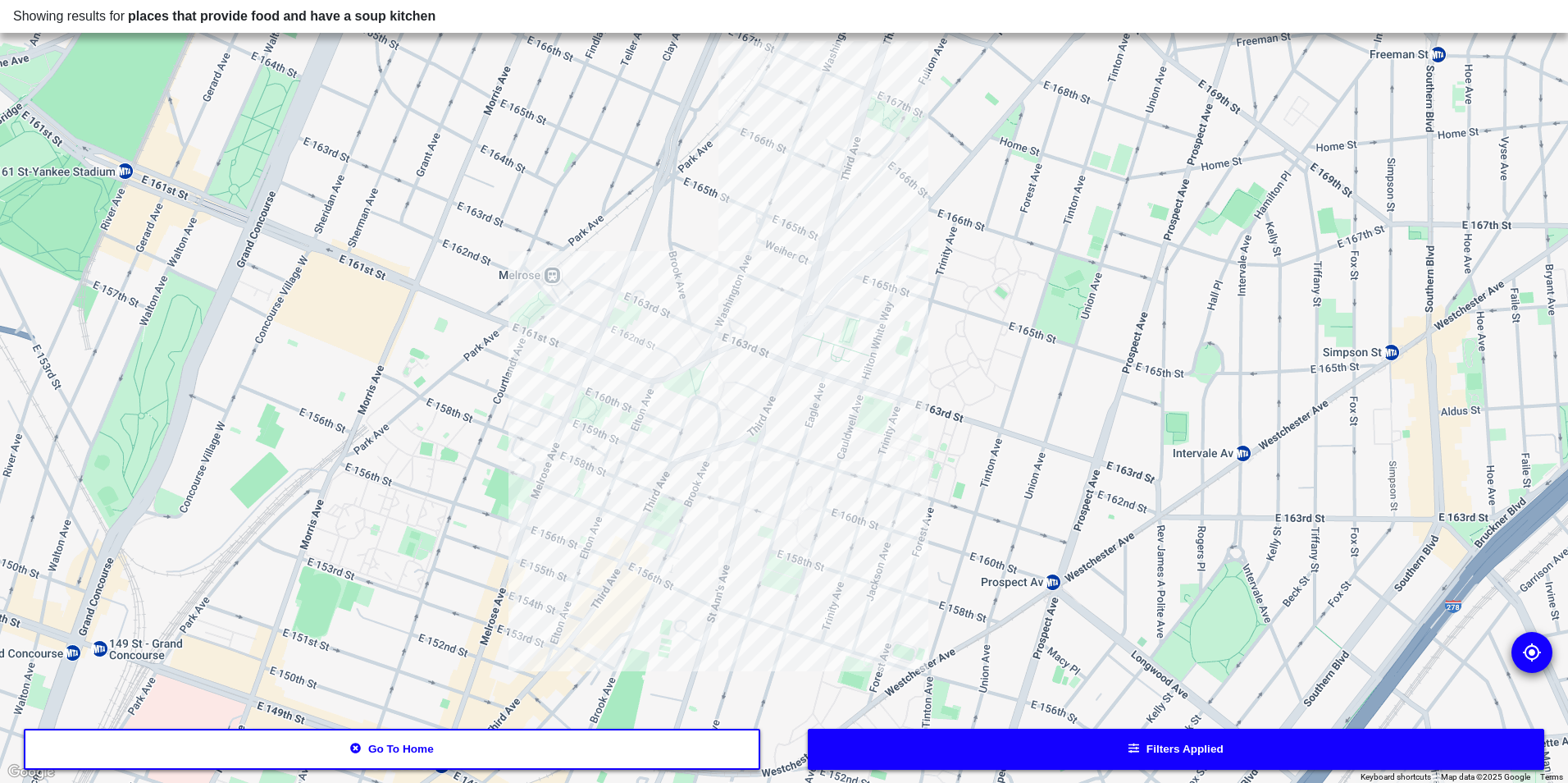
click at [611, 410] on div at bounding box center [784, 392] width 1568 height 783
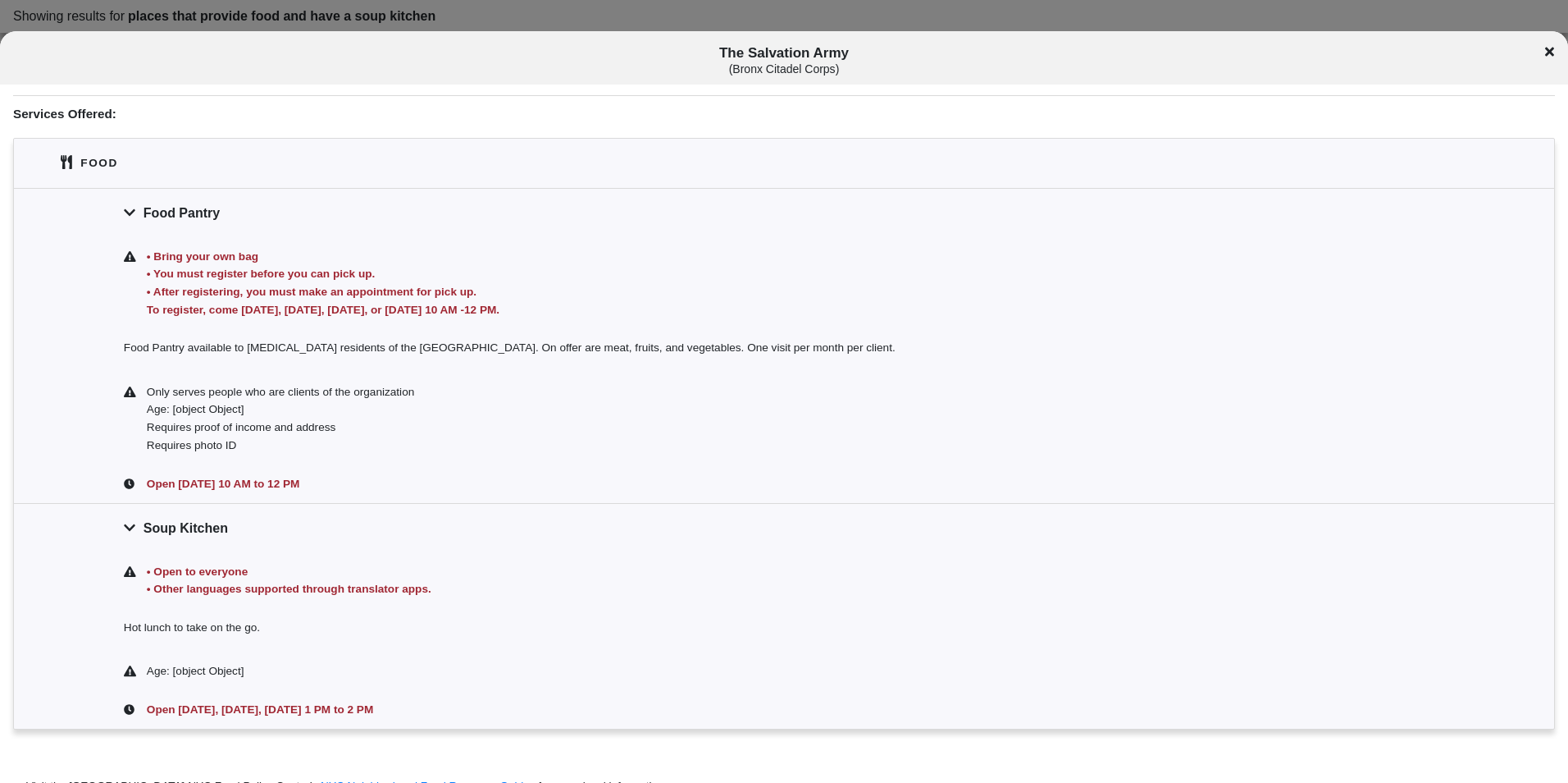
scroll to position [490, 0]
click at [376, 223] on div "Food Pantry" at bounding box center [784, 214] width 1540 height 49
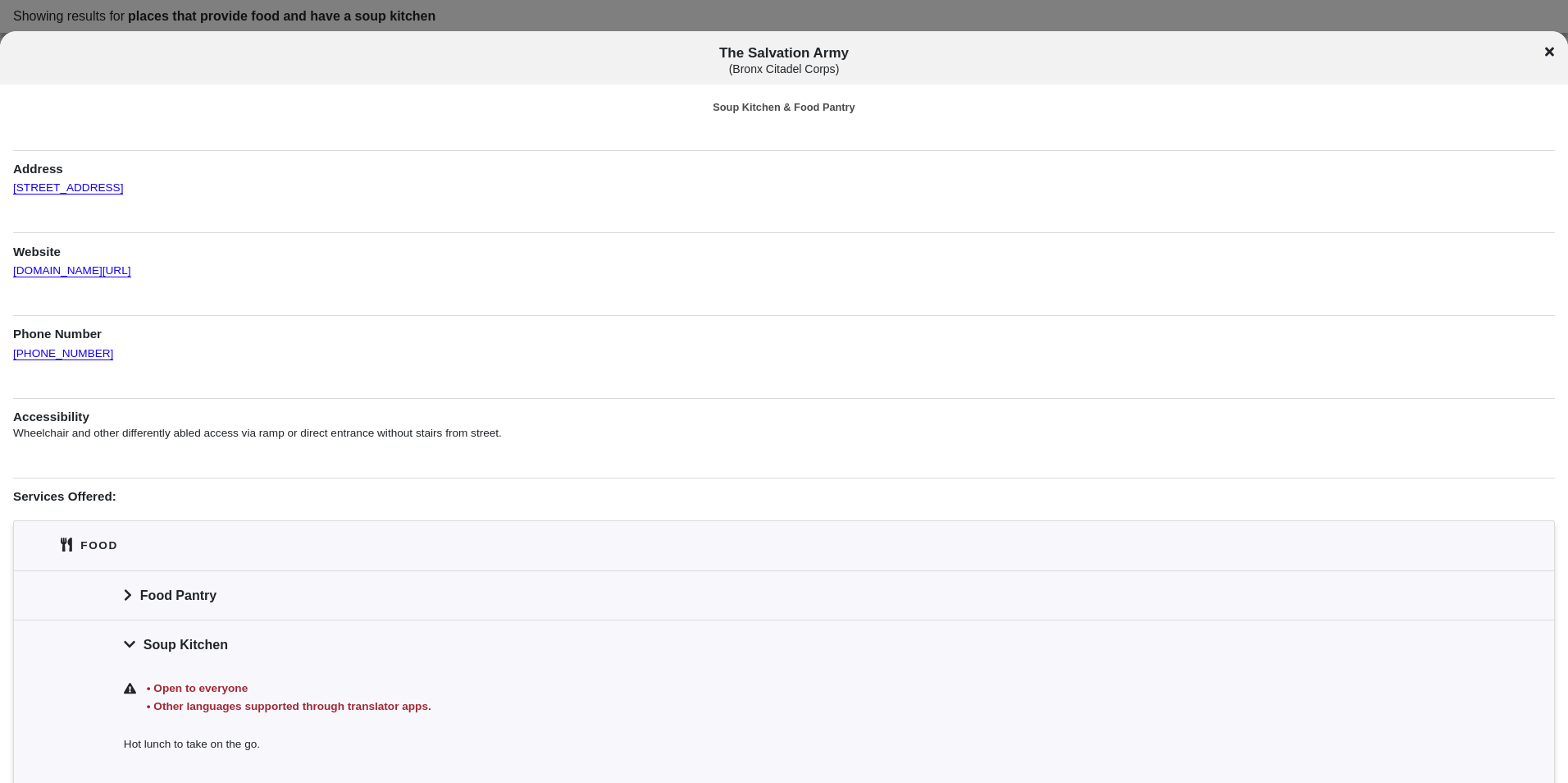
scroll to position [0, 0]
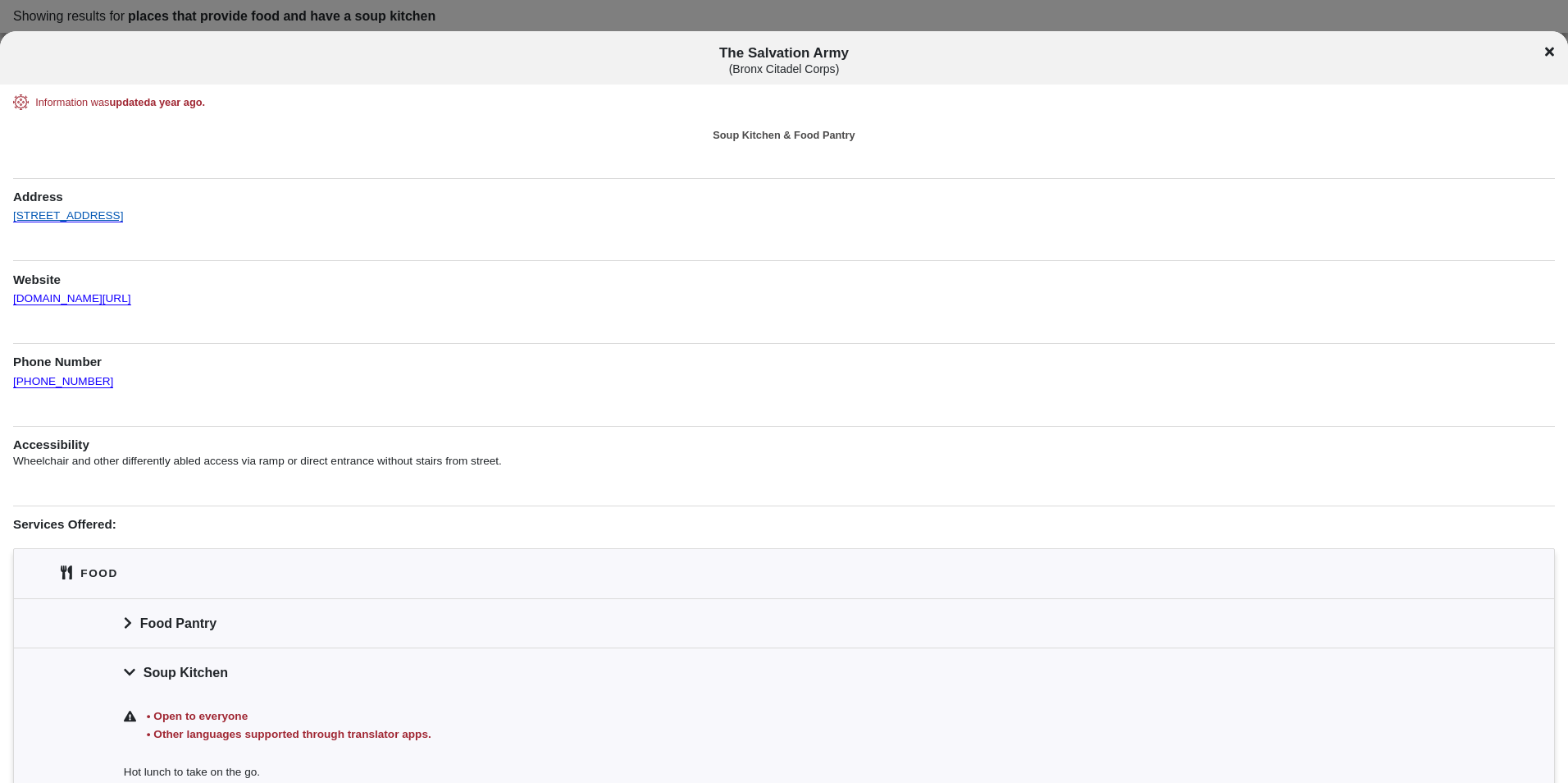
drag, startPoint x: 210, startPoint y: 221, endPoint x: 72, endPoint y: 218, distance: 138.0
click at [72, 218] on div "Information was updated a year ago . Soup Kitchen & Food Pantry Address [STREET…" at bounding box center [784, 518] width 1542 height 846
drag, startPoint x: 72, startPoint y: 218, endPoint x: 769, endPoint y: 151, distance: 700.2
click at [769, 151] on div "Information was updated a year ago . Soup Kitchen & Food Pantry Address [STREET…" at bounding box center [784, 518] width 1542 height 846
click at [828, 55] on span "The Salvation Army ( Bronx Citadel Corps )" at bounding box center [784, 60] width 1301 height 31
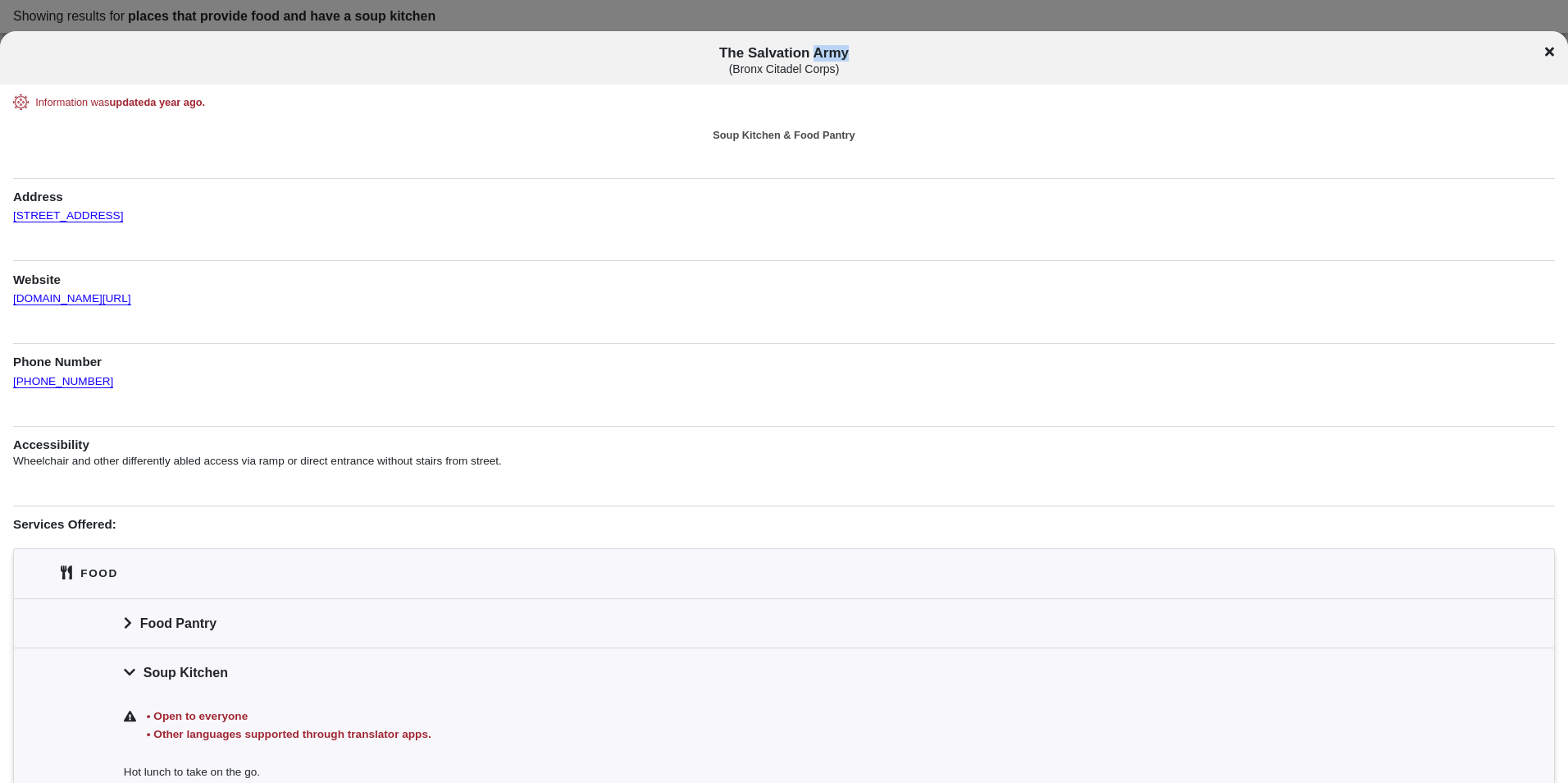
click at [828, 55] on span "The Salvation Army ( Bronx Citadel Corps )" at bounding box center [784, 60] width 1301 height 31
drag, startPoint x: 828, startPoint y: 55, endPoint x: 819, endPoint y: 50, distance: 10.3
click at [819, 50] on span "The Salvation Army ( Bronx Citadel Corps )" at bounding box center [784, 60] width 1301 height 31
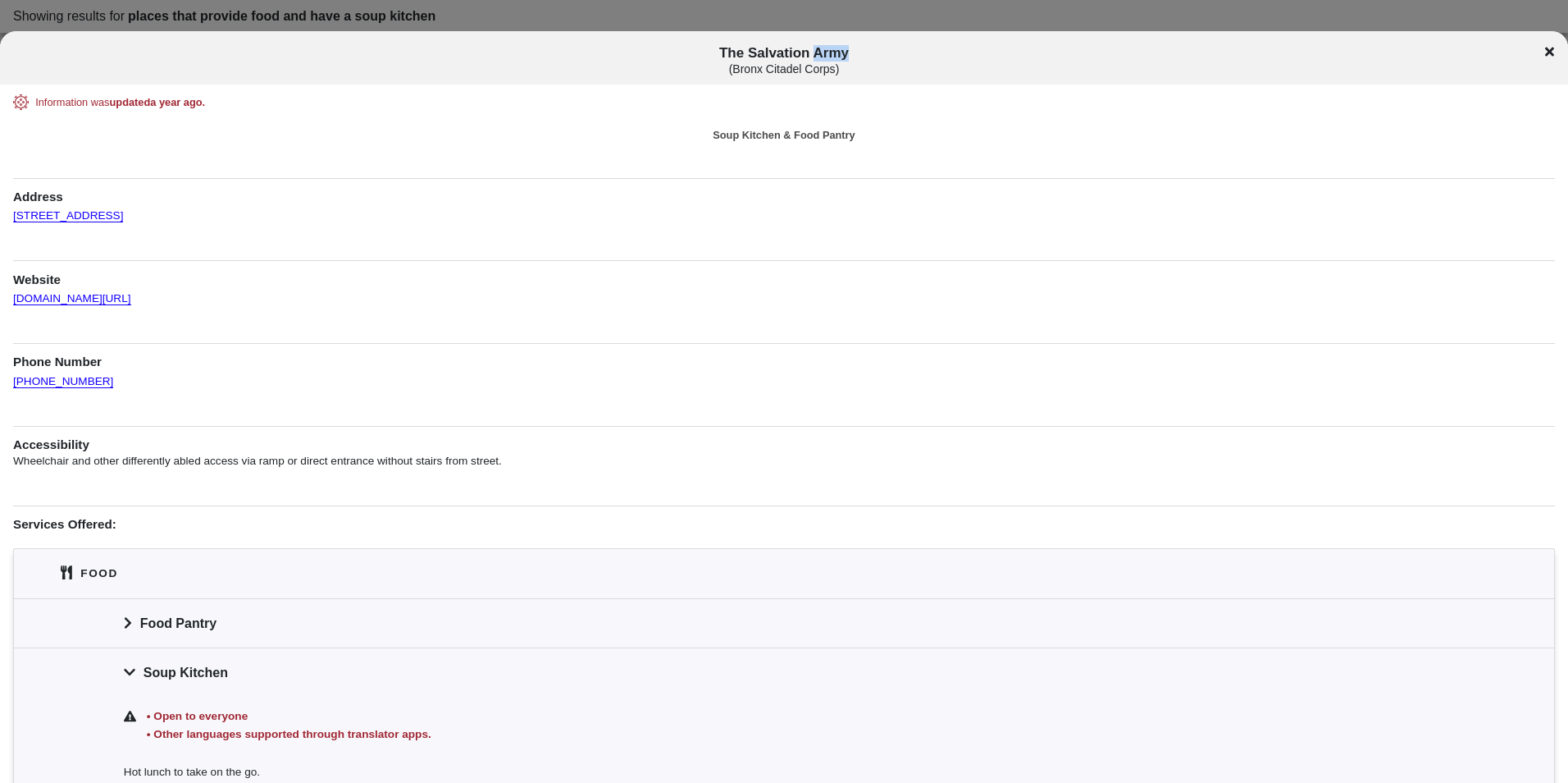
click at [819, 50] on span "The Salvation Army ( Bronx Citadel Corps )" at bounding box center [784, 60] width 1301 height 31
click at [291, 225] on div "Information was updated a year ago . Soup Kitchen & Food Pantry Address [STREET…" at bounding box center [784, 518] width 1542 height 846
drag, startPoint x: 201, startPoint y: 215, endPoint x: 11, endPoint y: 223, distance: 190.2
click at [11, 223] on div "Information was updated a year ago . Soup Kitchen & Food Pantry Address [STREET…" at bounding box center [784, 518] width 1568 height 846
